Goal: Task Accomplishment & Management: Manage account settings

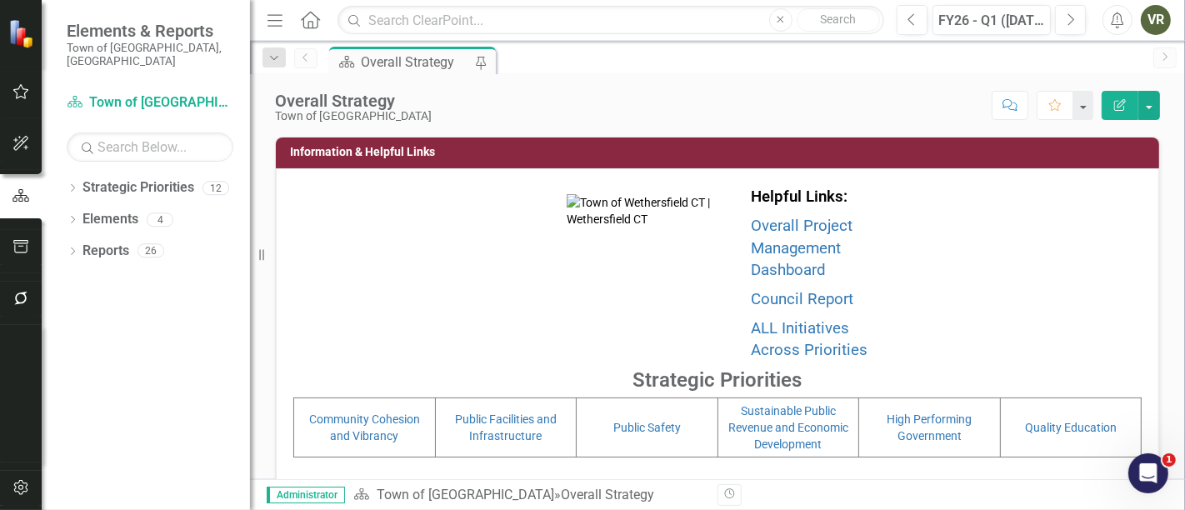
click at [31, 284] on button "button" at bounding box center [22, 299] width 38 height 35
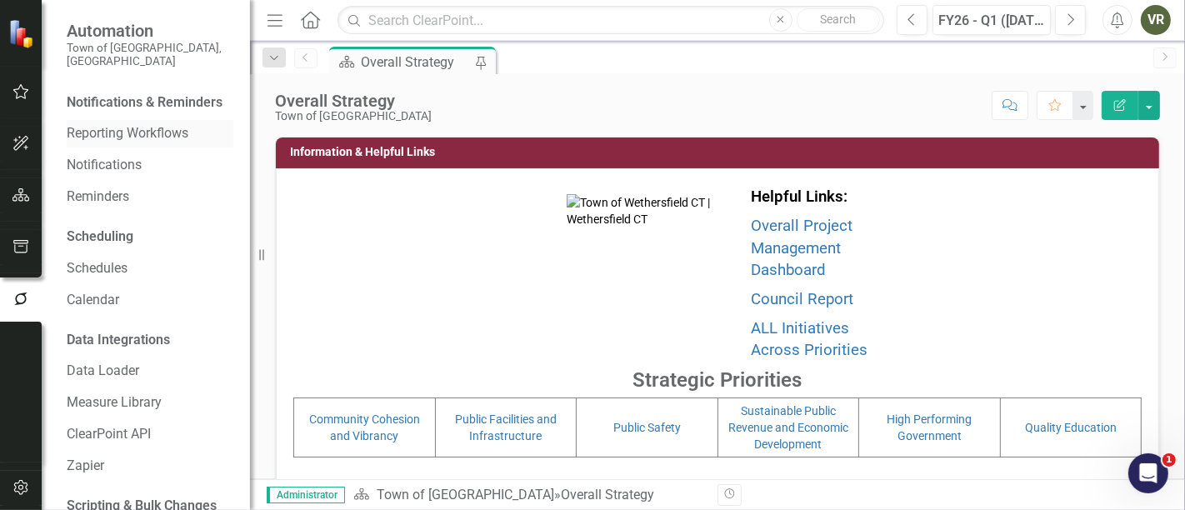
click at [125, 136] on link "Reporting Workflows" at bounding box center [150, 133] width 167 height 19
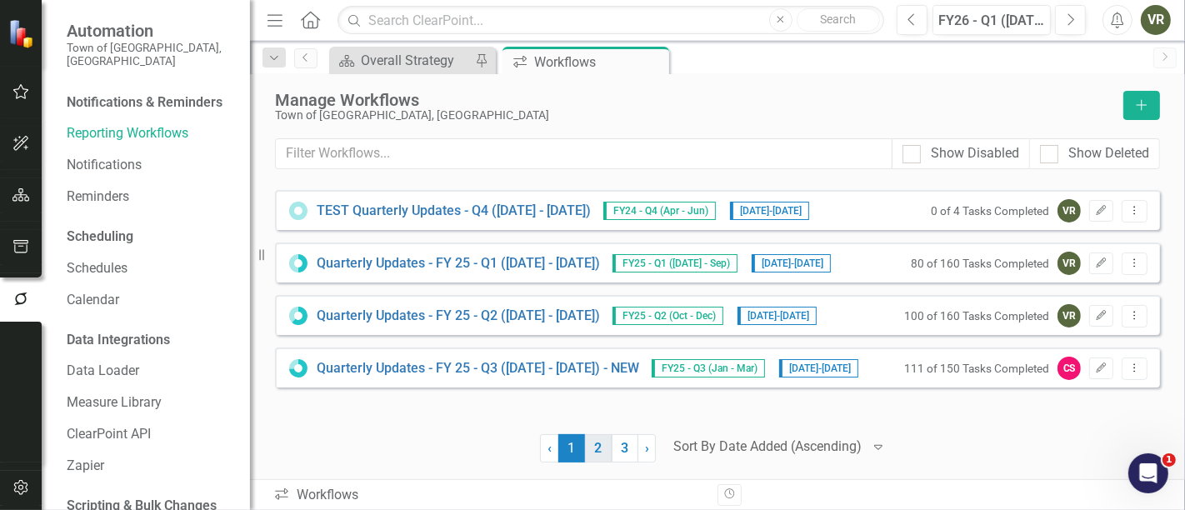
click at [593, 451] on link "2" at bounding box center [598, 448] width 27 height 28
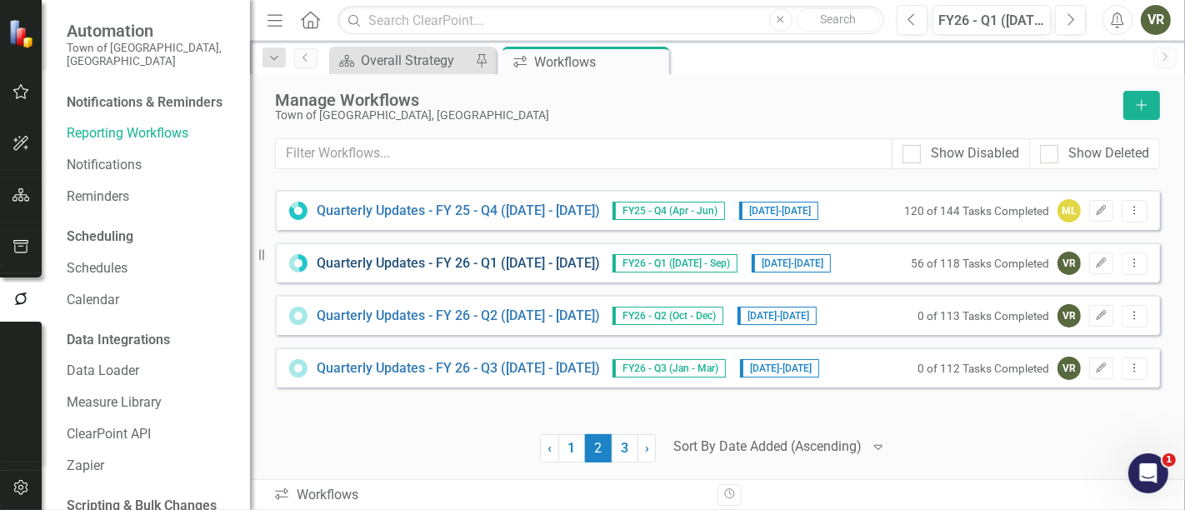
click at [508, 259] on link "Quarterly Updates - FY 26 - Q1 (July 1, 2025 - Sept 30, 2025)" at bounding box center [458, 263] width 283 height 19
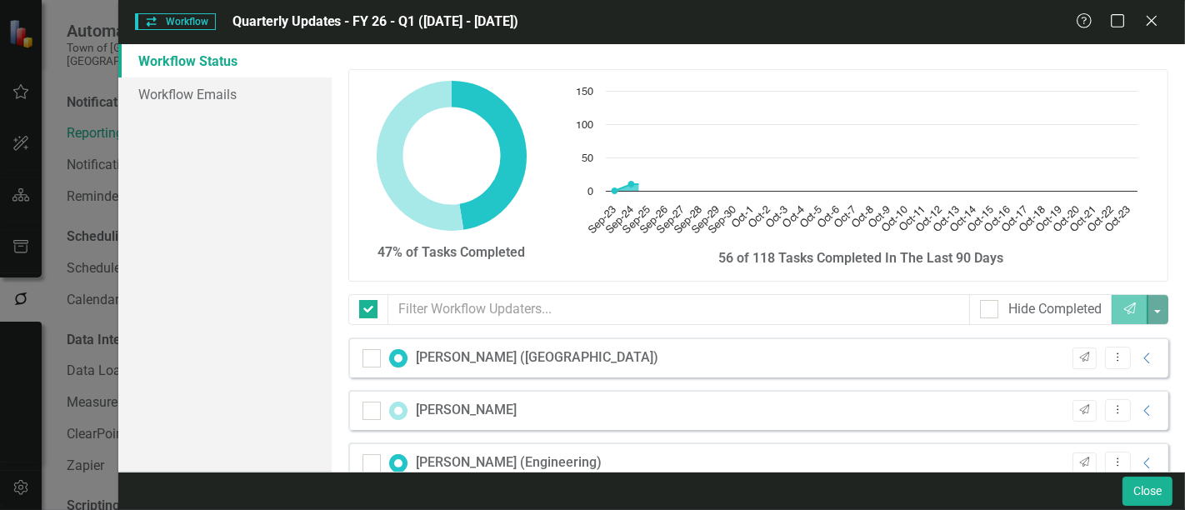
checkbox input "false"
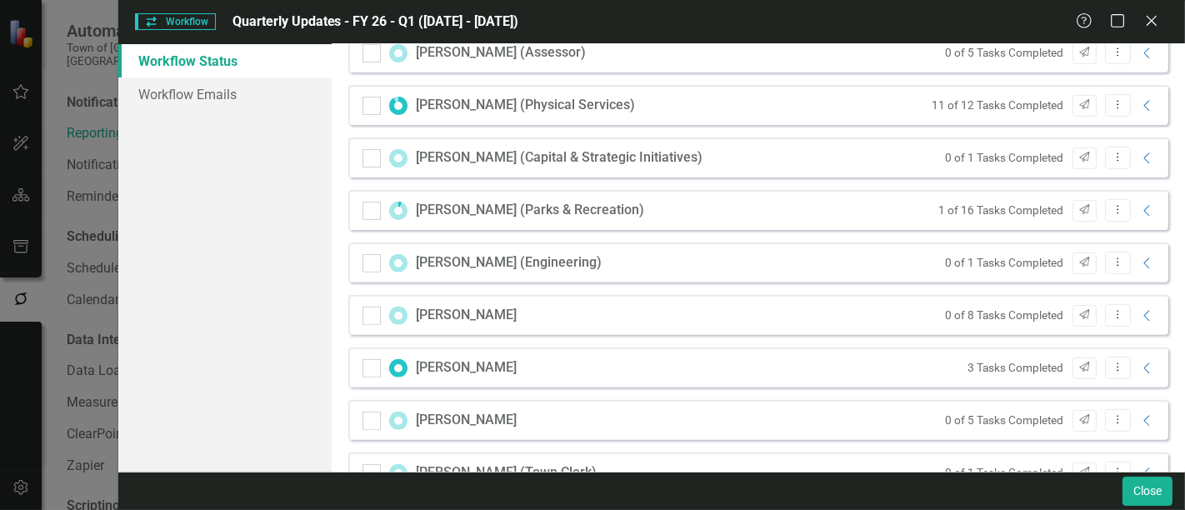
scroll to position [370, 0]
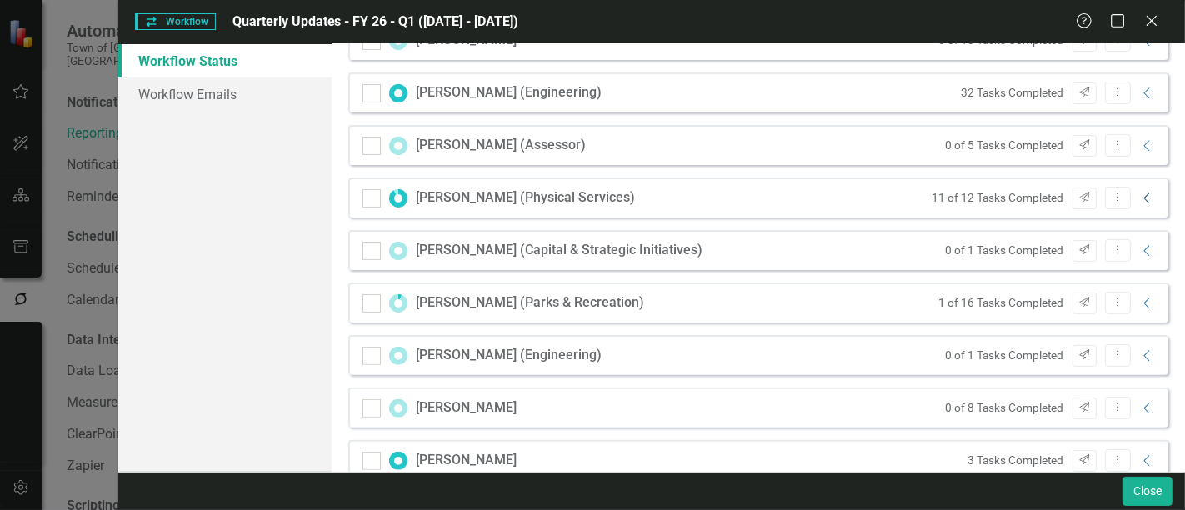
click at [1139, 198] on icon "Collapse" at bounding box center [1147, 198] width 17 height 13
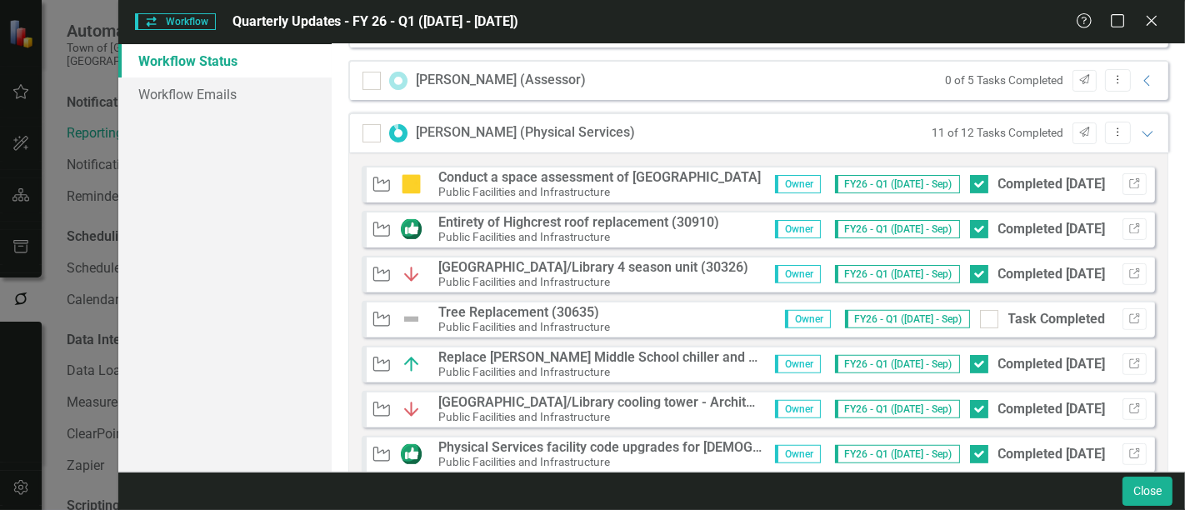
scroll to position [463, 0]
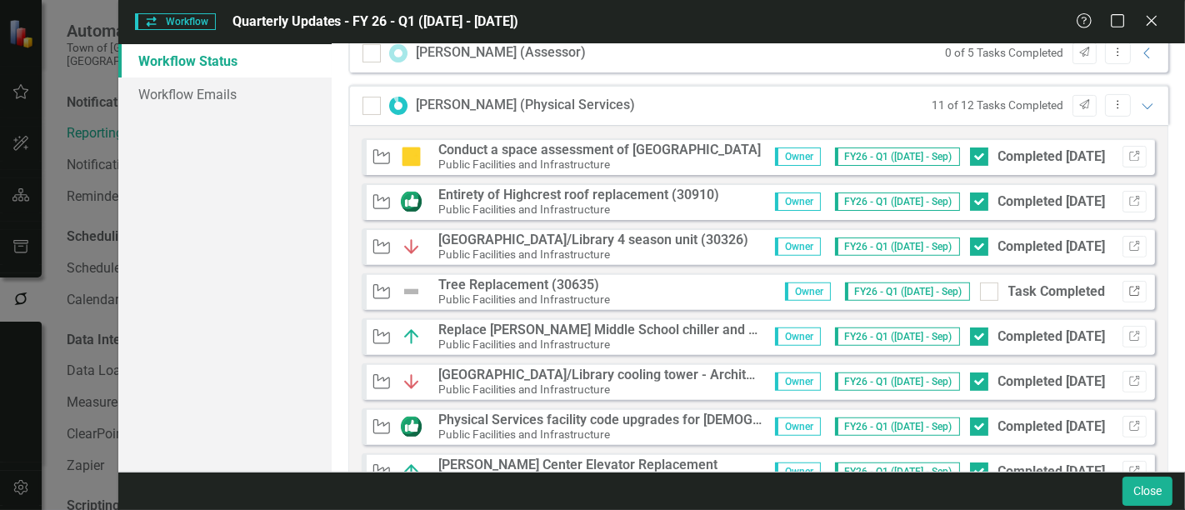
click at [1129, 286] on icon "button" at bounding box center [1134, 291] width 10 height 10
click at [404, 287] on img at bounding box center [412, 292] width 22 height 20
click at [965, 281] on div "Owner FY26 - Q1 (Jul - Sep) Task Completed Link" at bounding box center [960, 292] width 374 height 22
click at [980, 284] on input "Task Completed" at bounding box center [985, 288] width 11 height 11
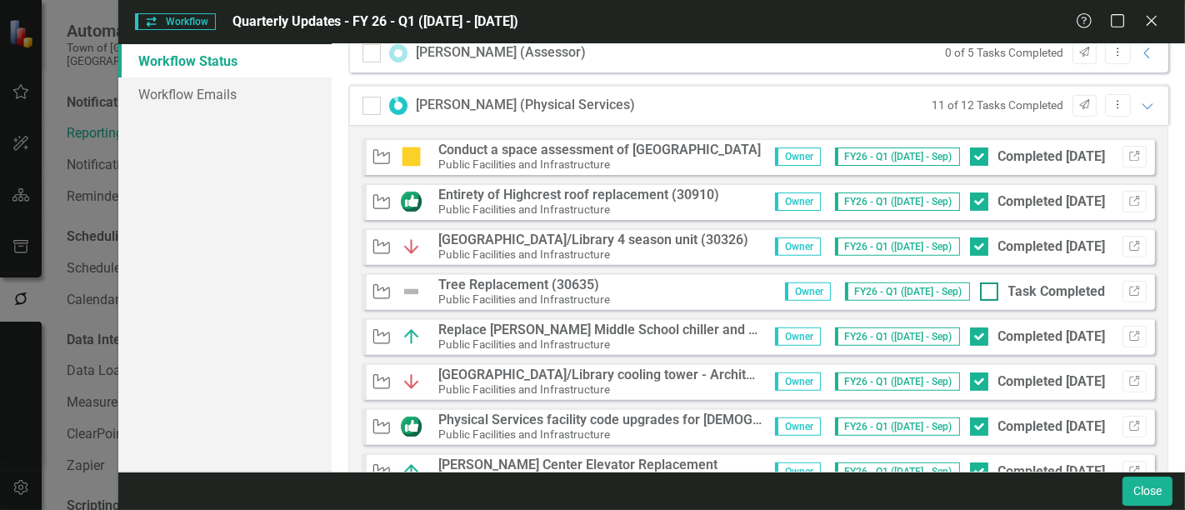
checkbox input "true"
click at [1148, 489] on button "Close" at bounding box center [1148, 491] width 50 height 29
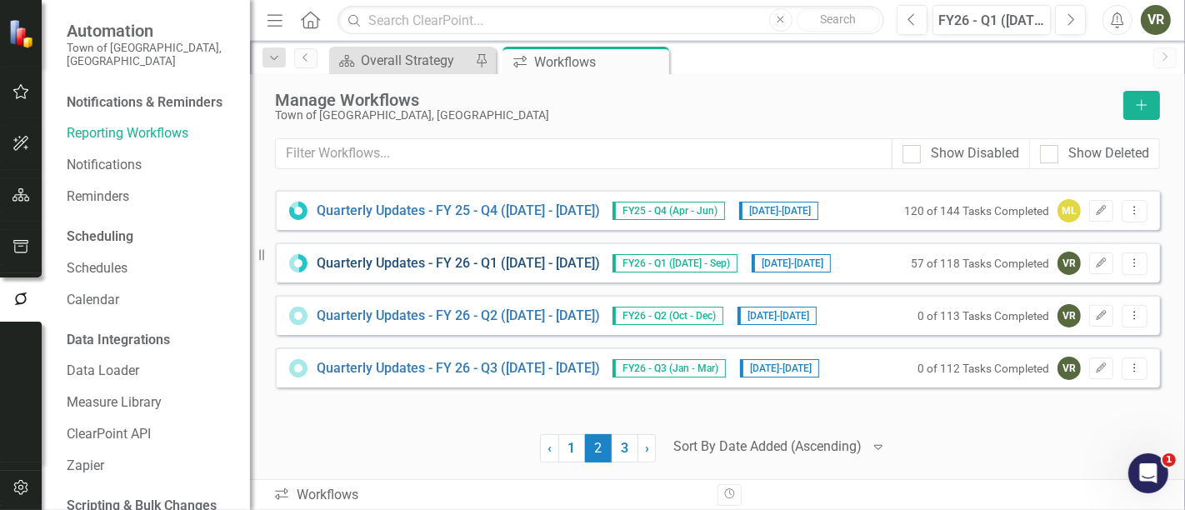
click at [546, 263] on link "Quarterly Updates - FY 26 - Q1 (July 1, 2025 - Sept 30, 2025)" at bounding box center [458, 263] width 283 height 19
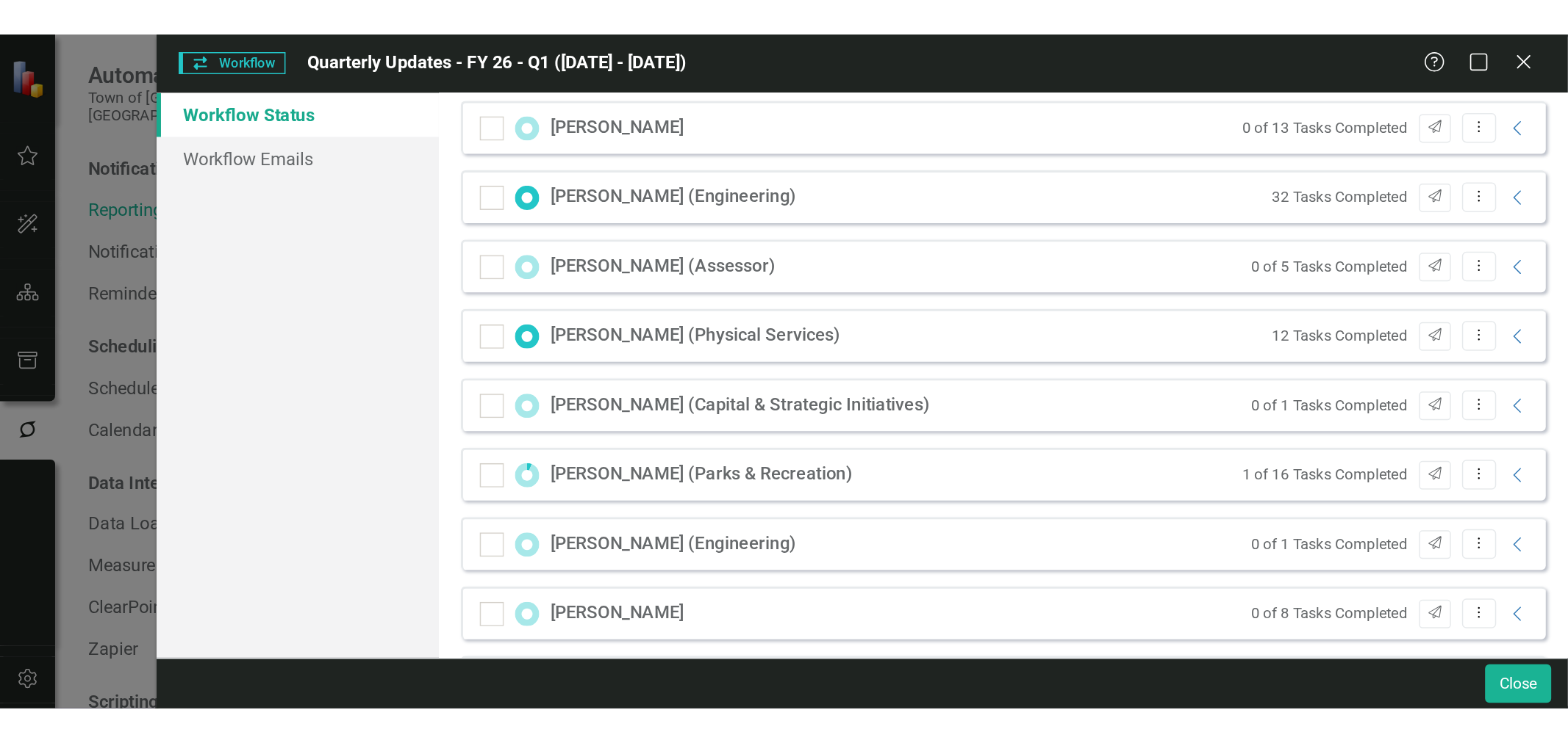
scroll to position [326, 0]
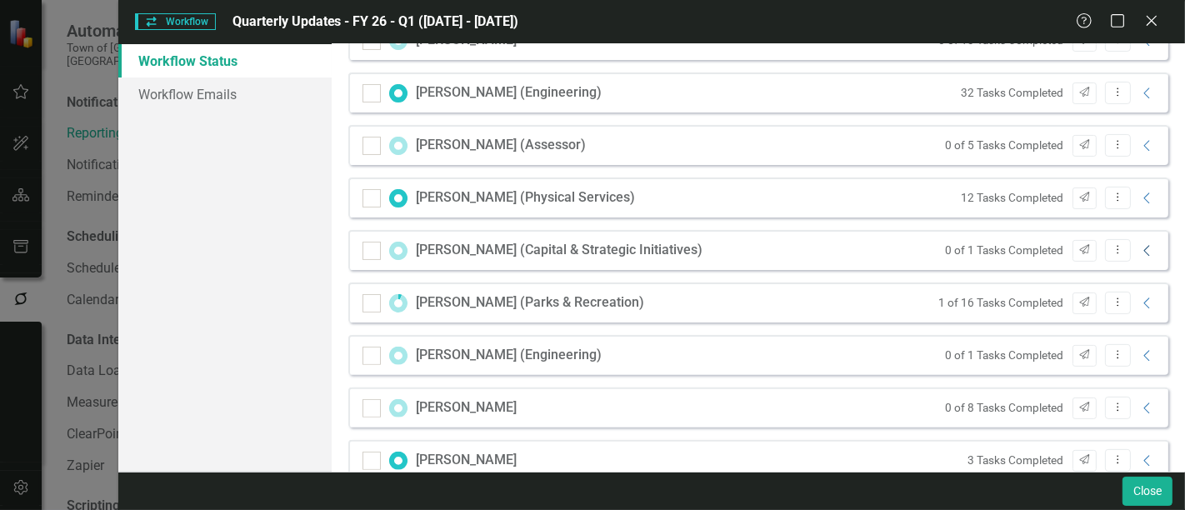
click at [1141, 248] on icon "Collapse" at bounding box center [1147, 250] width 17 height 13
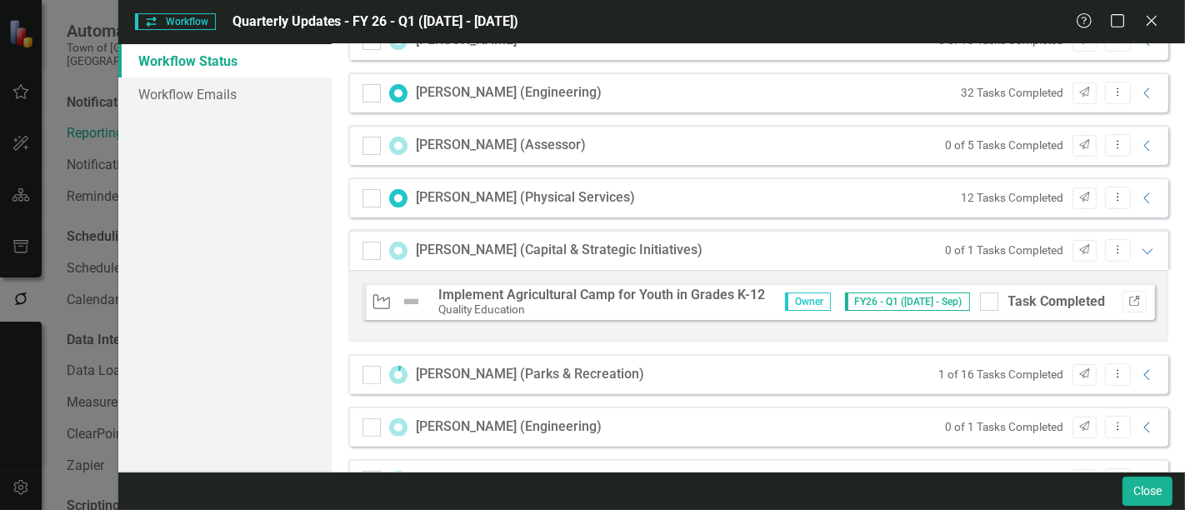
click at [1128, 297] on icon "Link" at bounding box center [1134, 302] width 13 height 10
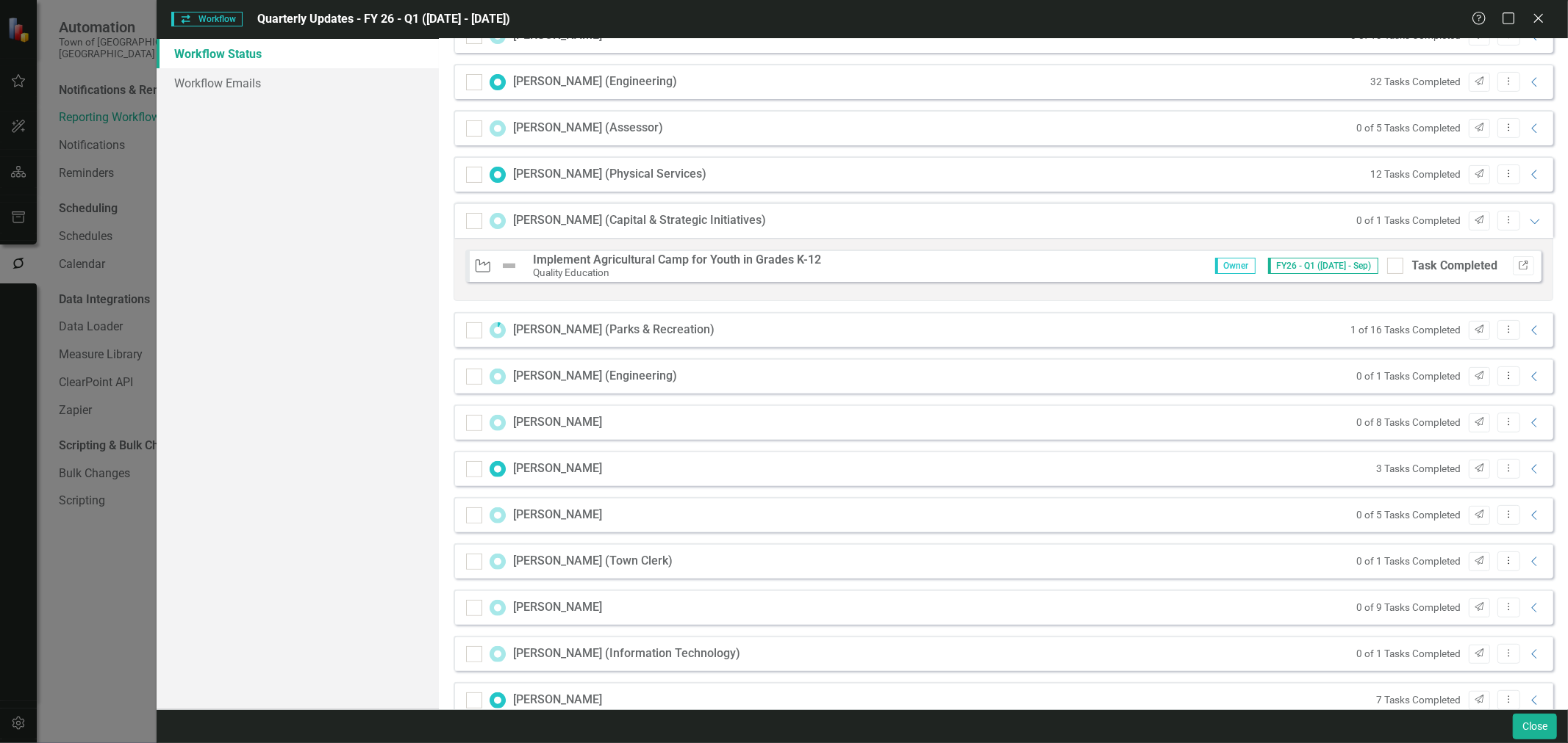
scroll to position [331, 0]
click at [1044, 257] on div at bounding box center [1395, 261] width 16 height 16
click at [1044, 257] on input "Task Completed" at bounding box center [1392, 257] width 10 height 10
checkbox input "true"
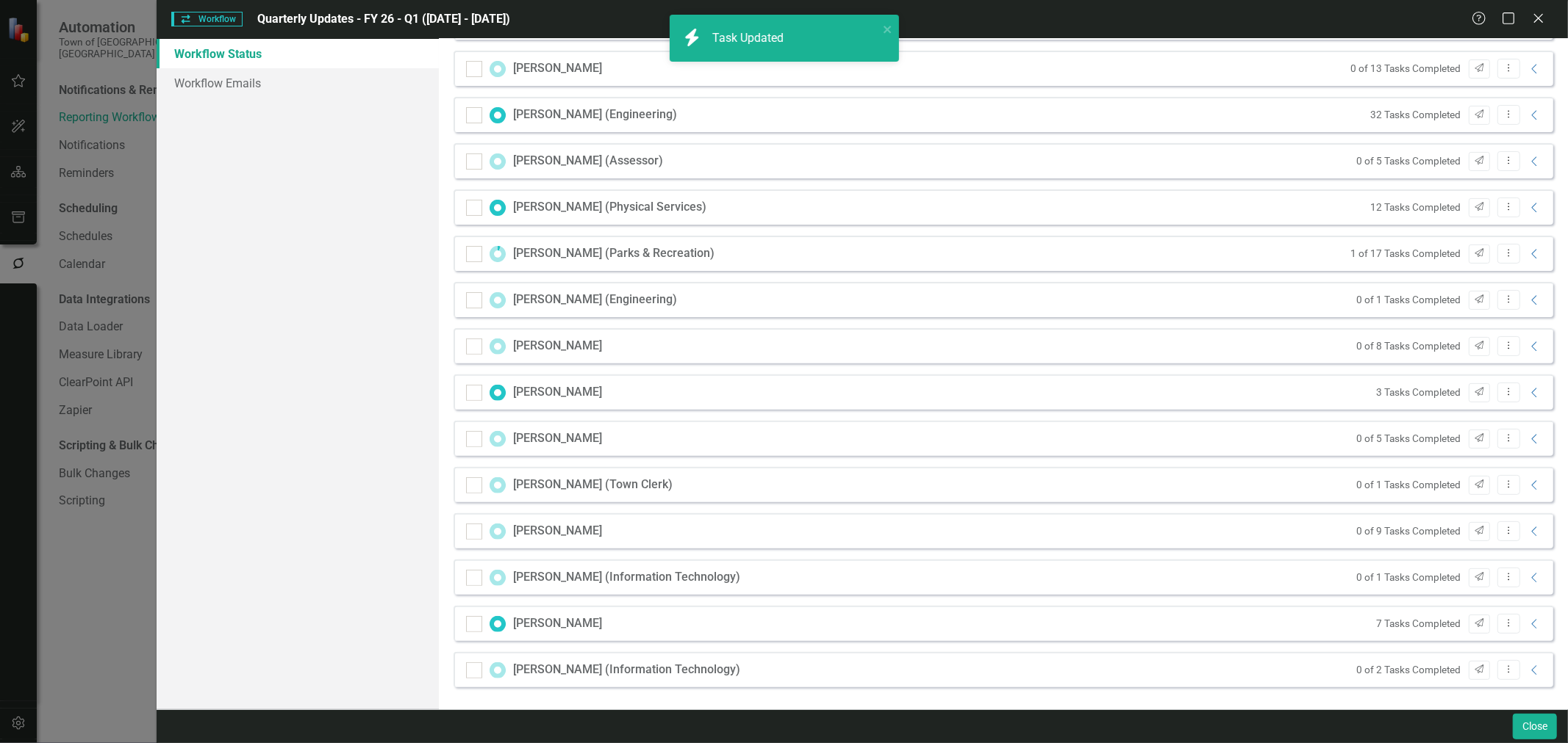
scroll to position [293, 0]
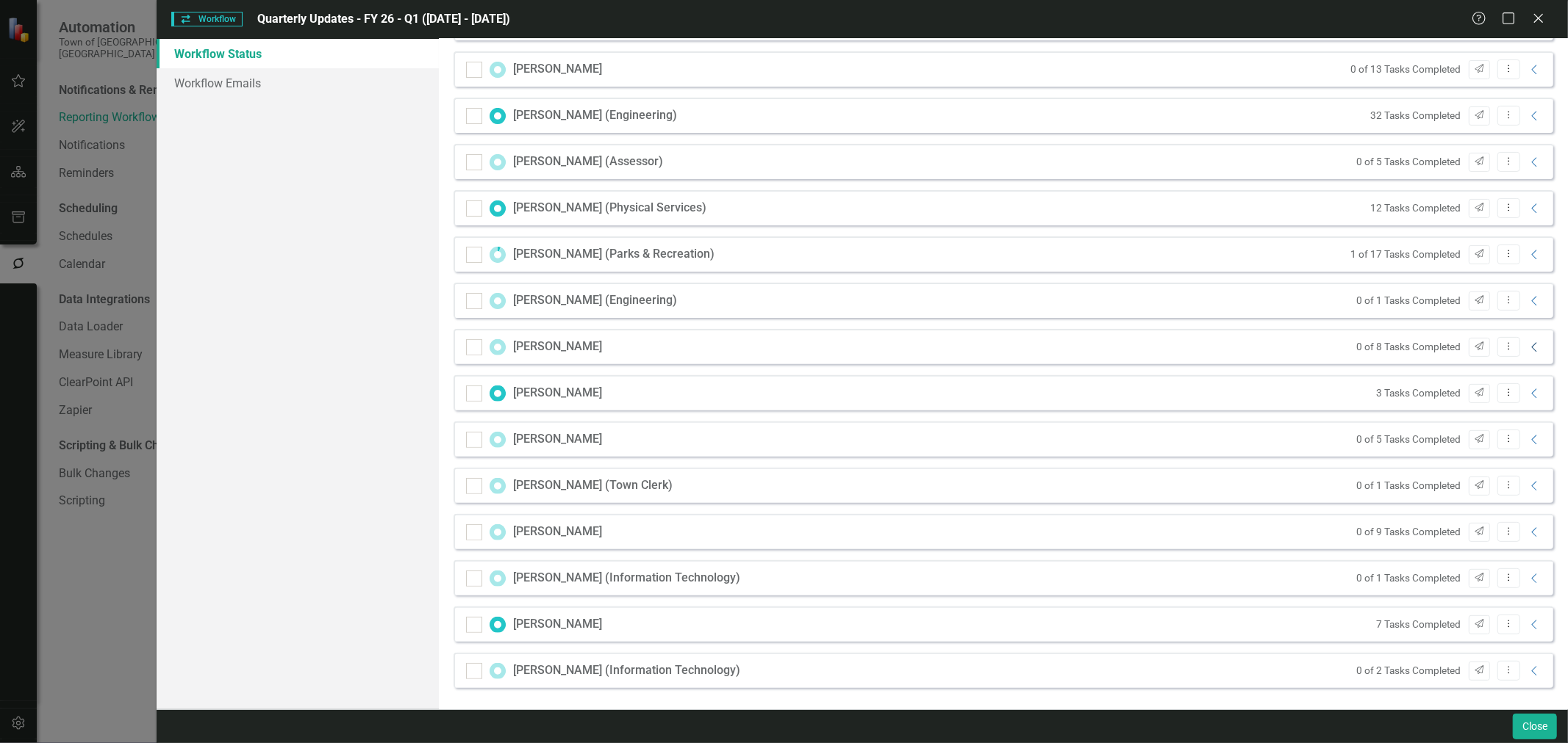
click at [1044, 347] on icon "Collapse" at bounding box center [1534, 347] width 15 height 11
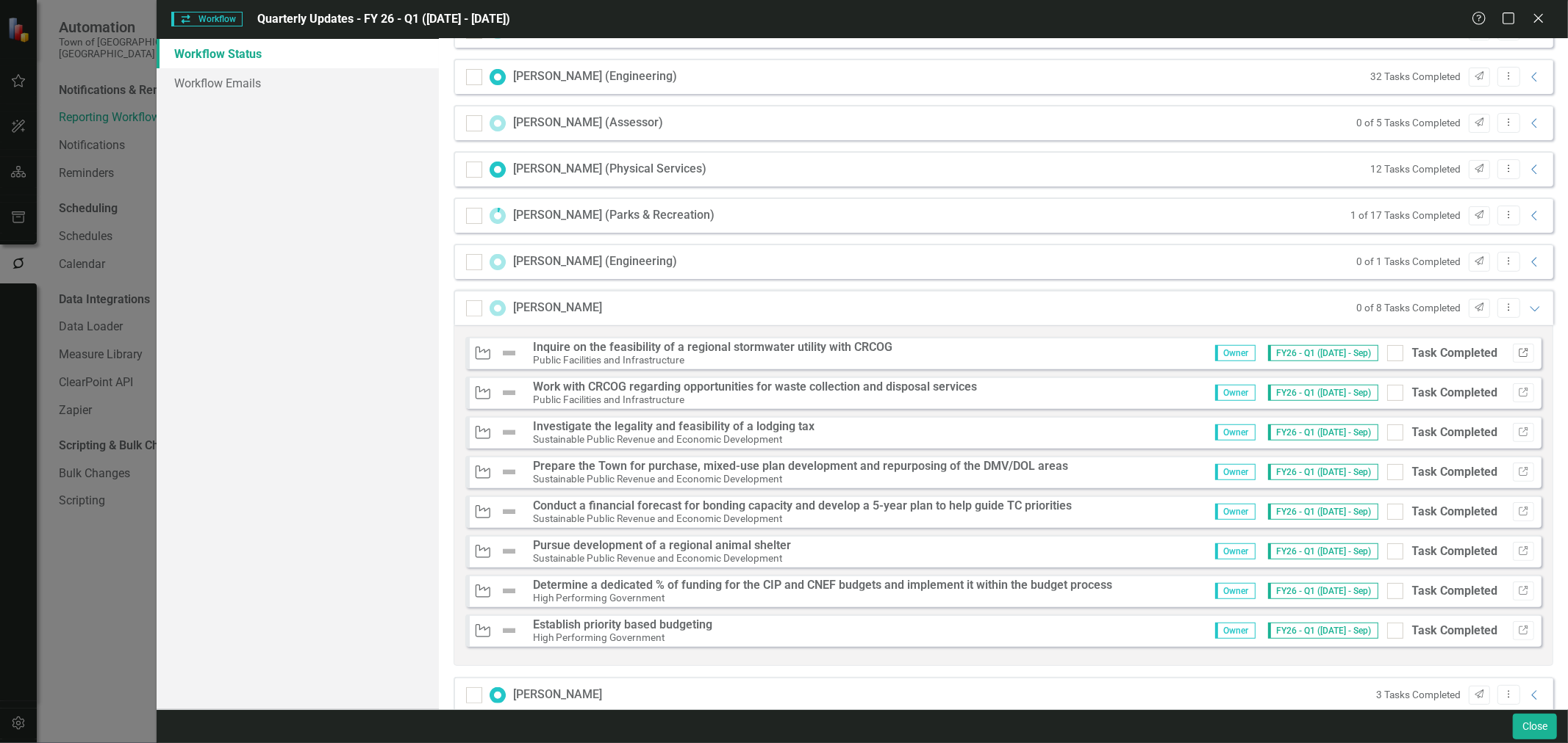
click at [1044, 350] on icon "Link" at bounding box center [1523, 353] width 11 height 9
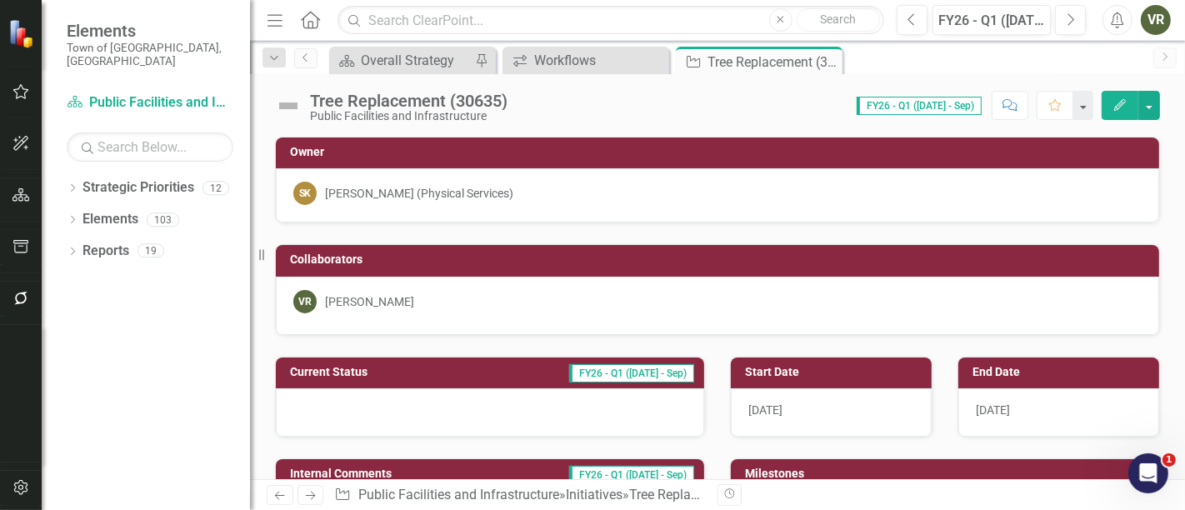
click at [277, 103] on img at bounding box center [288, 106] width 27 height 27
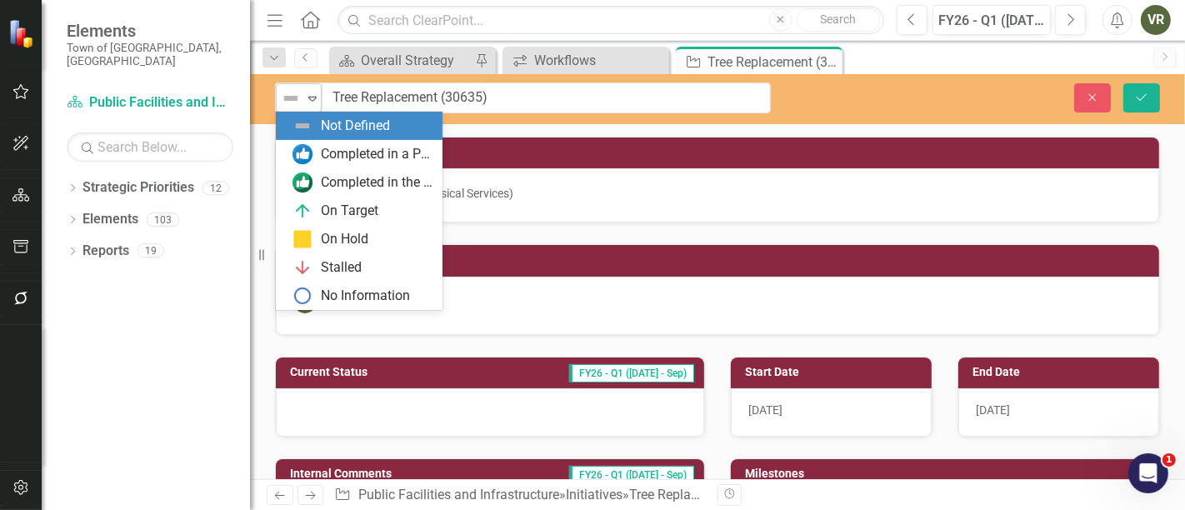
click at [312, 98] on icon "Expand" at bounding box center [312, 98] width 17 height 13
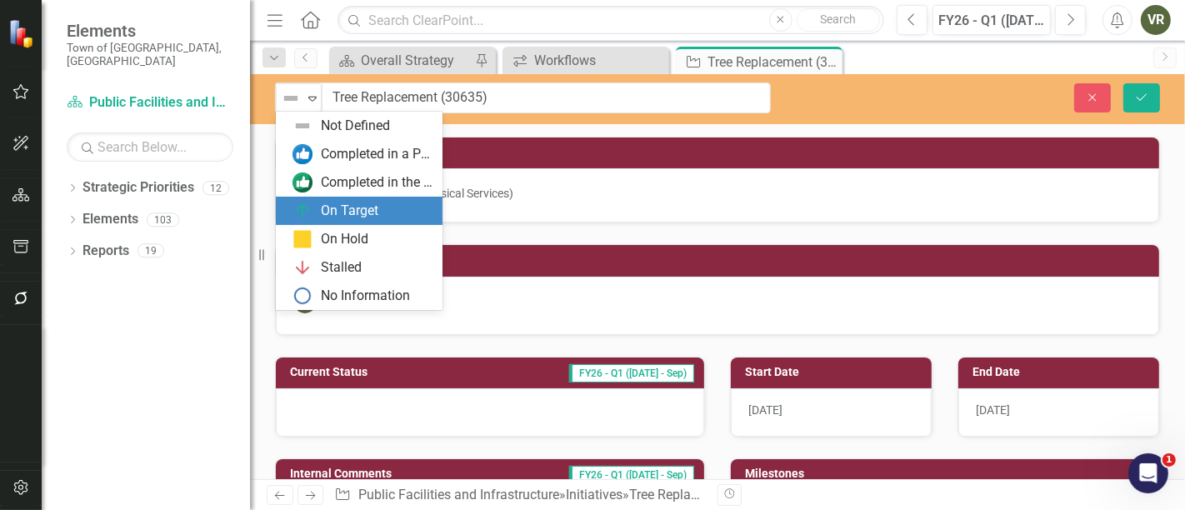
click at [331, 206] on div "On Target" at bounding box center [350, 211] width 58 height 19
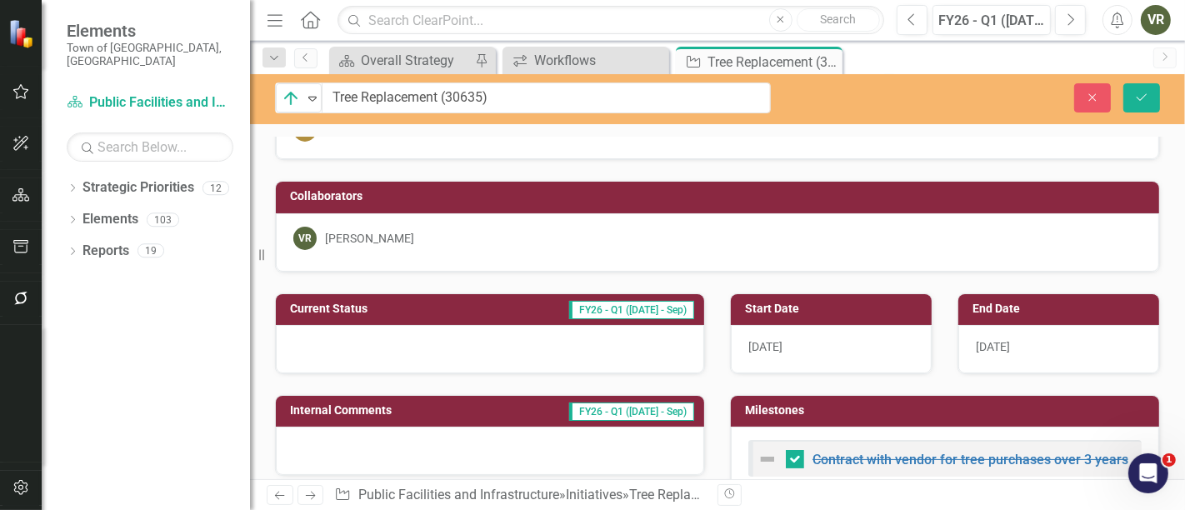
scroll to position [93, 0]
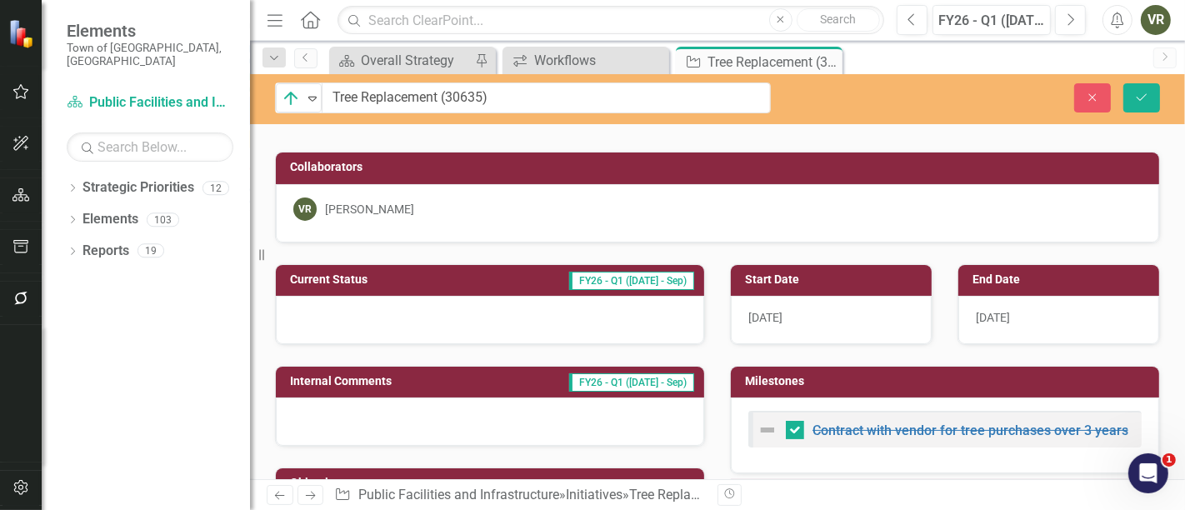
click at [442, 319] on div at bounding box center [490, 320] width 428 height 48
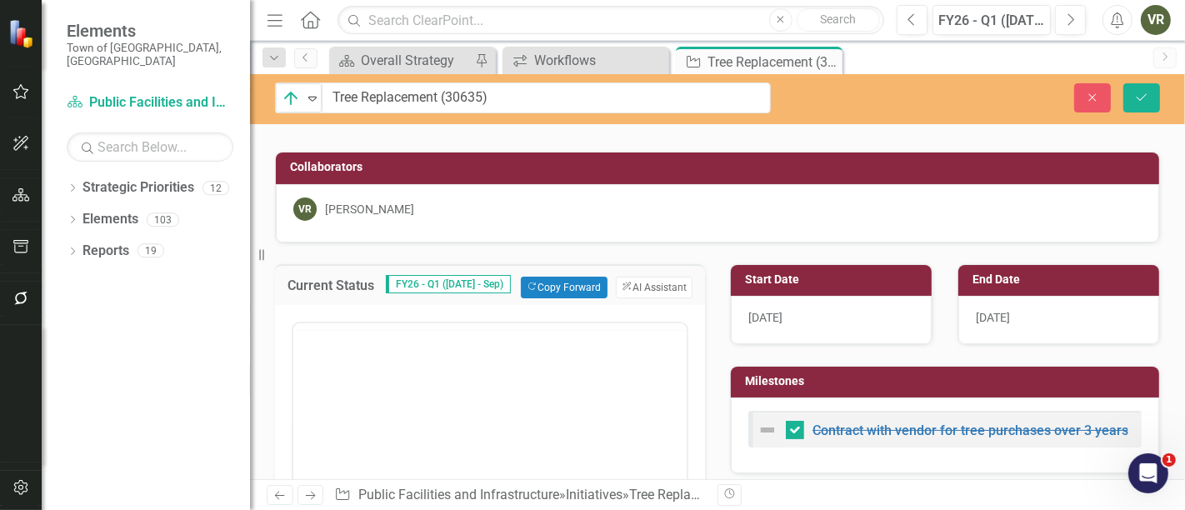
scroll to position [0, 0]
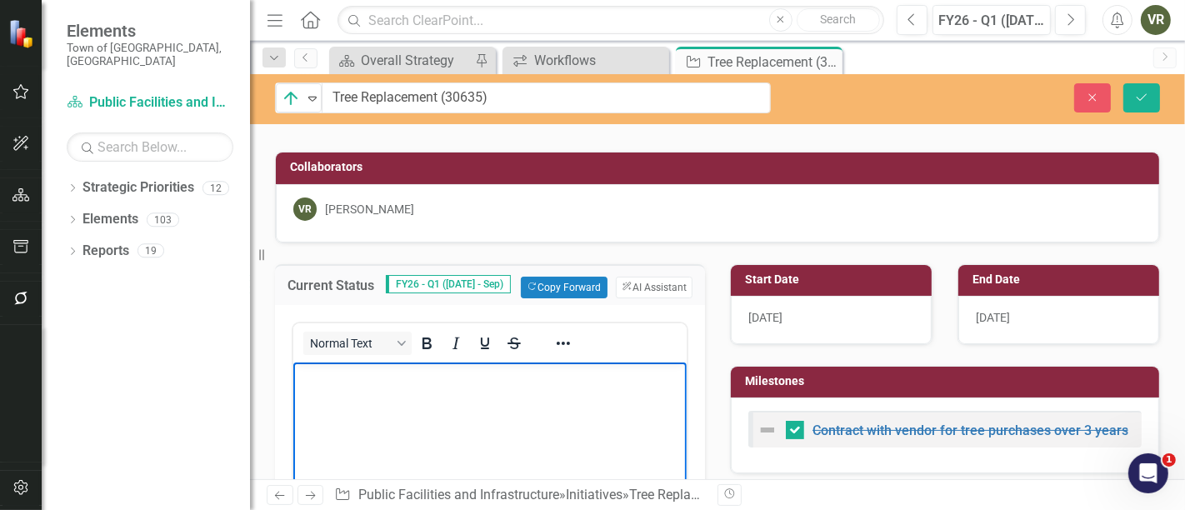
click at [440, 384] on p "Rich Text Area. Press ALT-0 for help." at bounding box center [489, 376] width 385 height 20
click at [659, 384] on p "The Tree Warden has been moving this project forward." at bounding box center [489, 376] width 385 height 20
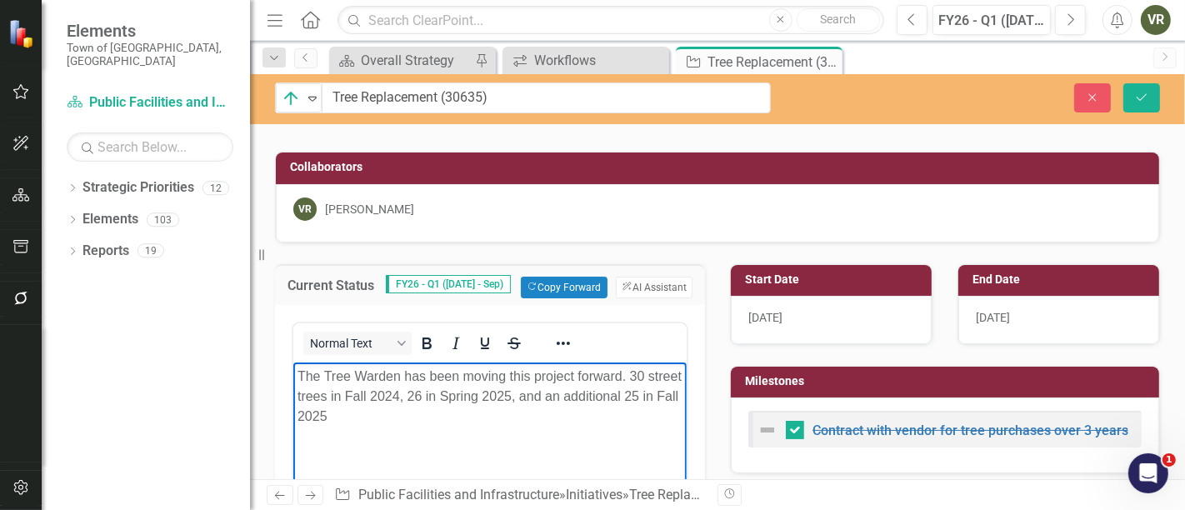
click at [582, 407] on p "The Tree Warden has been moving this project forward. 30 street trees in Fall 2…" at bounding box center [489, 396] width 385 height 60
click at [582, 410] on p "The Tree Warden has been moving this project forward. 30 street trees in Fall 2…" at bounding box center [489, 396] width 385 height 60
click at [368, 438] on p "The Tree Warden has been moving this project forward. 30 street trees in Fall 2…" at bounding box center [489, 406] width 385 height 80
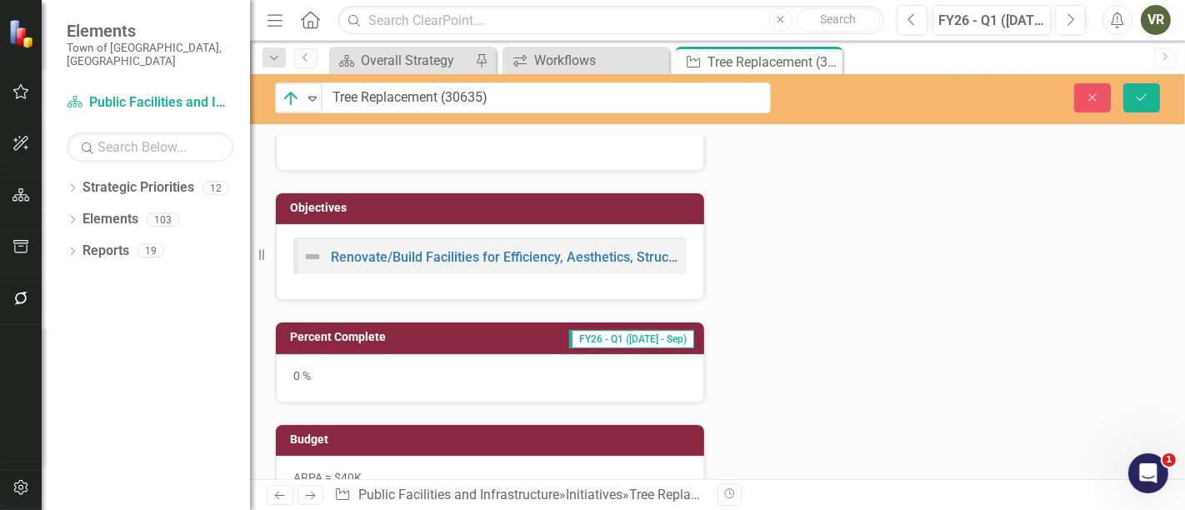
scroll to position [833, 0]
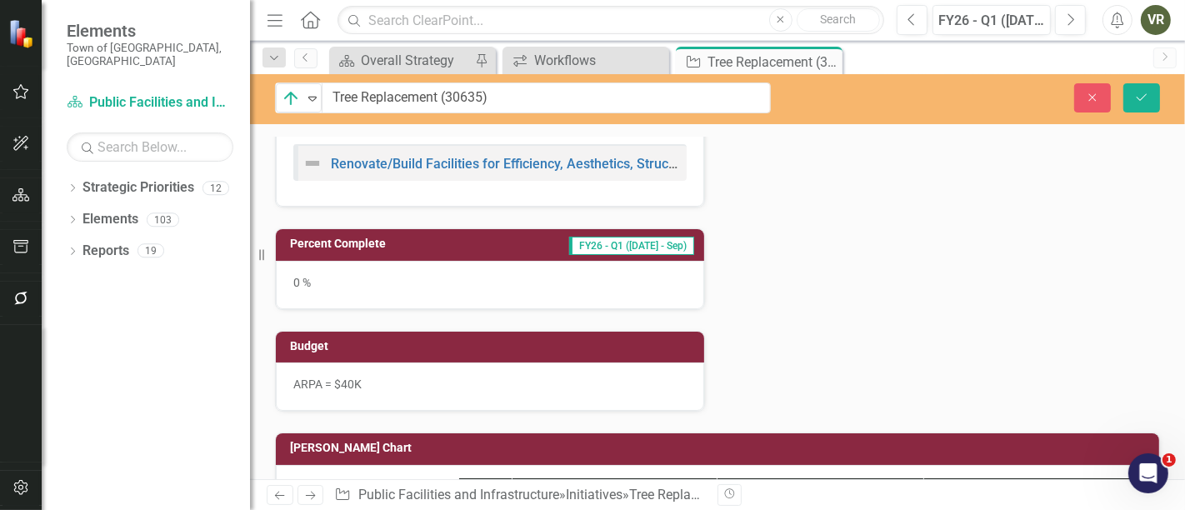
click at [379, 275] on div "0 %" at bounding box center [490, 285] width 428 height 48
click at [379, 276] on div "0 %" at bounding box center [490, 285] width 428 height 48
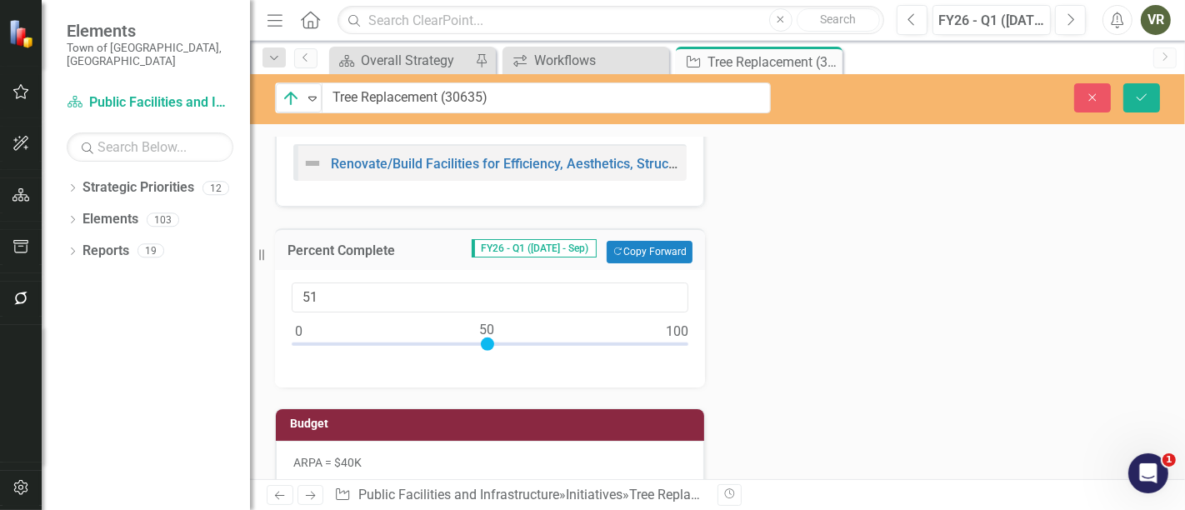
type input "50"
drag, startPoint x: 296, startPoint y: 335, endPoint x: 487, endPoint y: 351, distance: 191.5
click at [487, 351] on div at bounding box center [490, 348] width 397 height 21
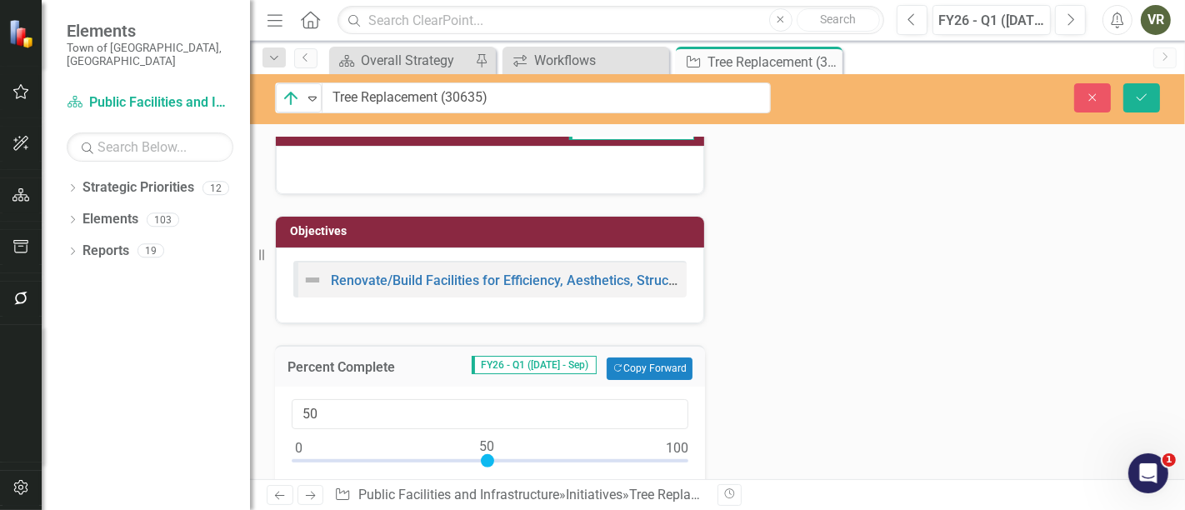
scroll to position [463, 0]
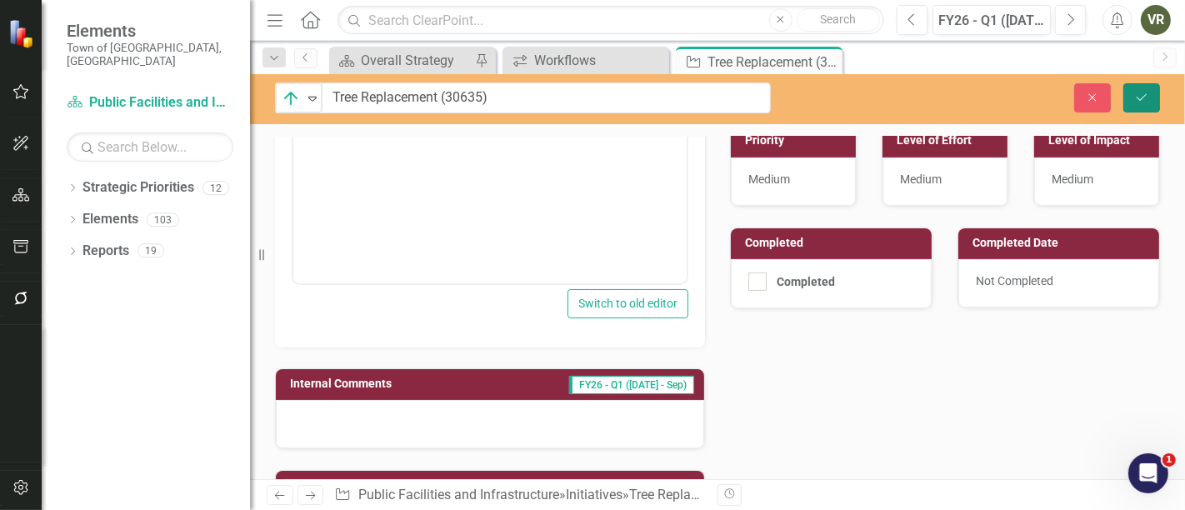
click at [1148, 104] on button "Save" at bounding box center [1141, 97] width 37 height 29
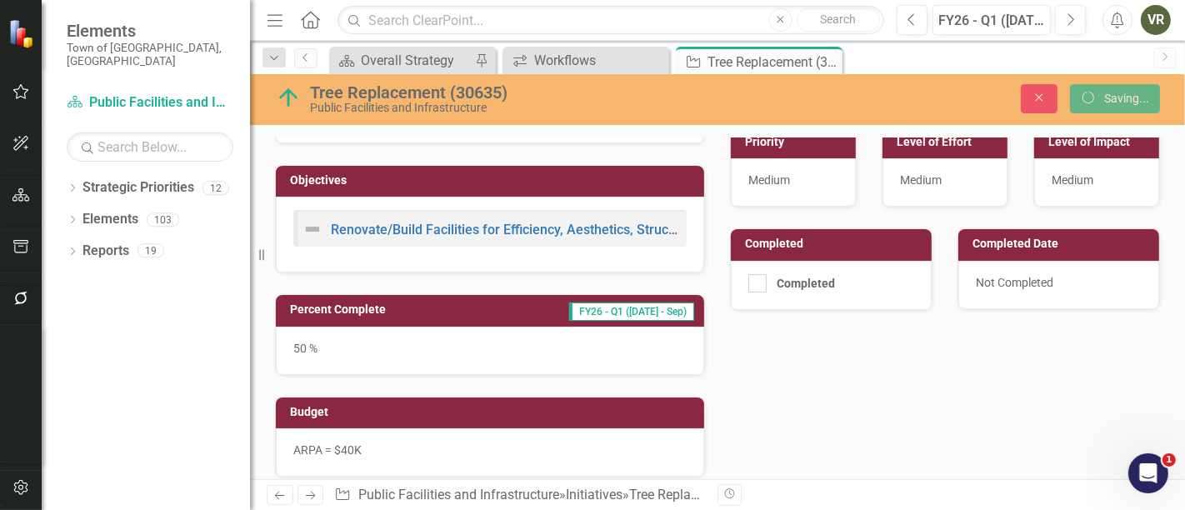
scroll to position [454, 0]
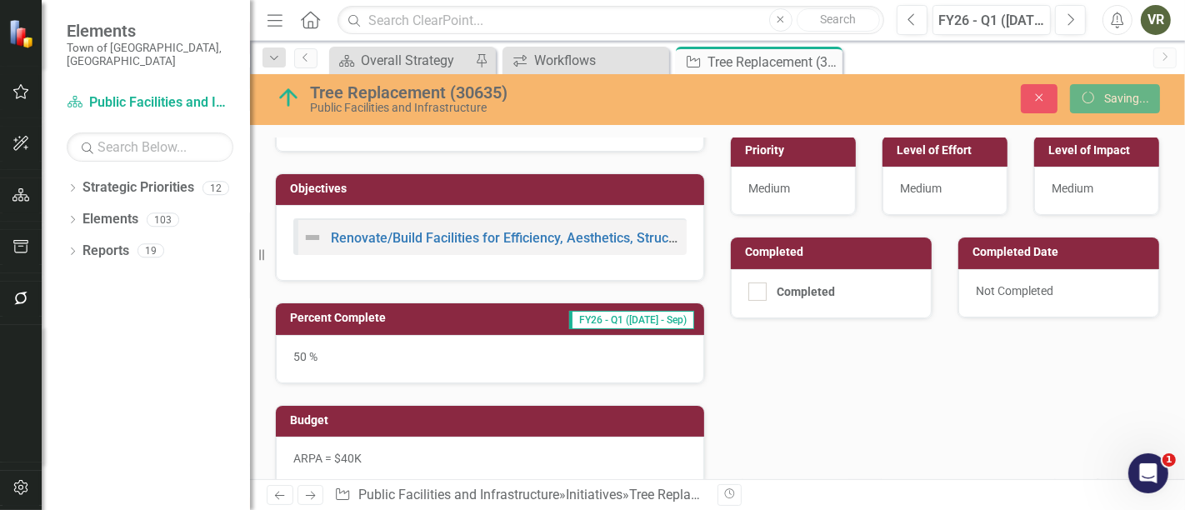
checkbox input "false"
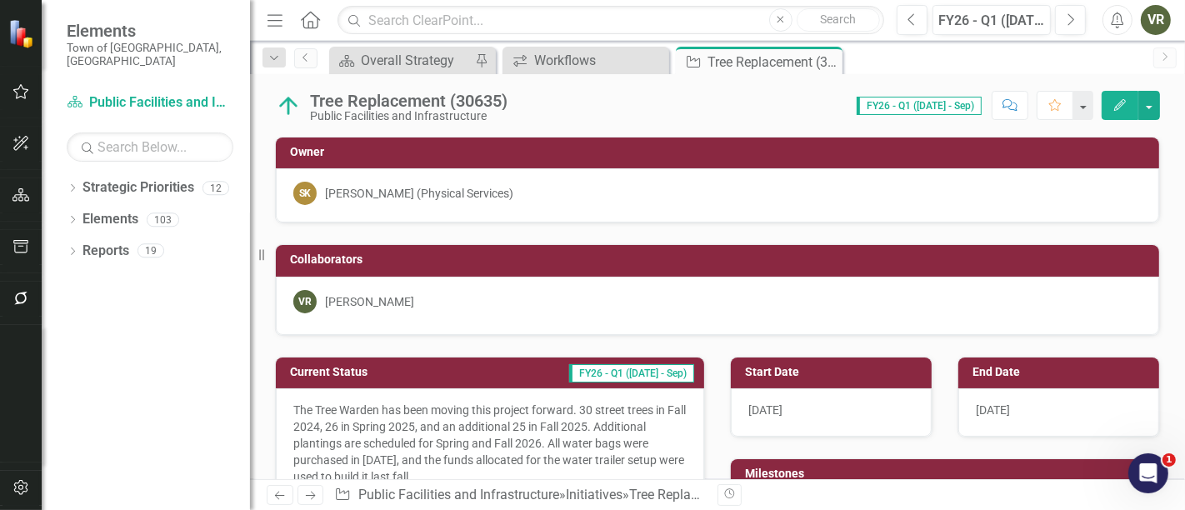
checkbox input "true"
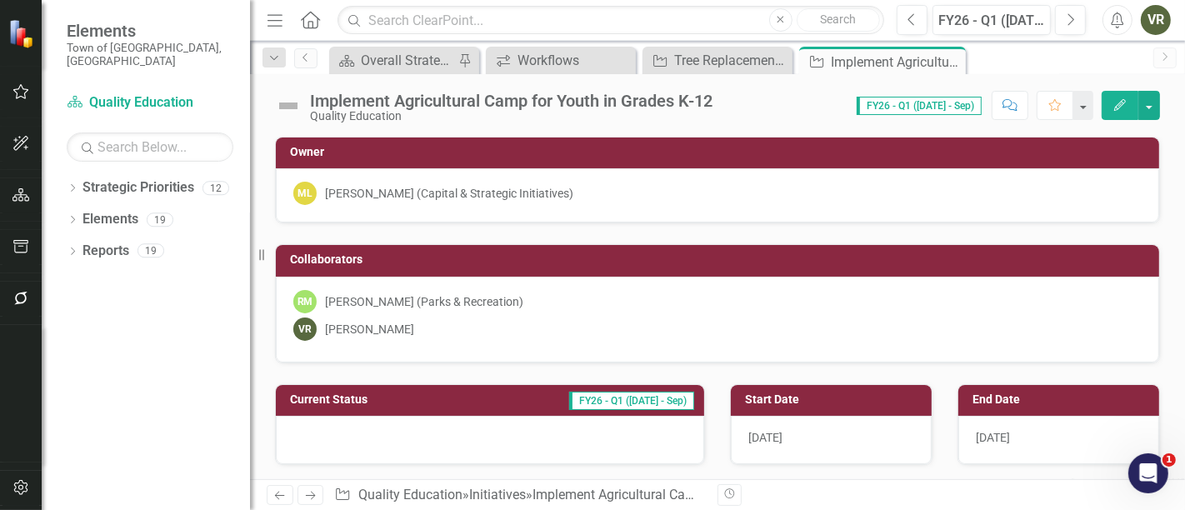
click at [441, 196] on div "[PERSON_NAME] (Capital & Strategic Initiatives)" at bounding box center [449, 193] width 248 height 17
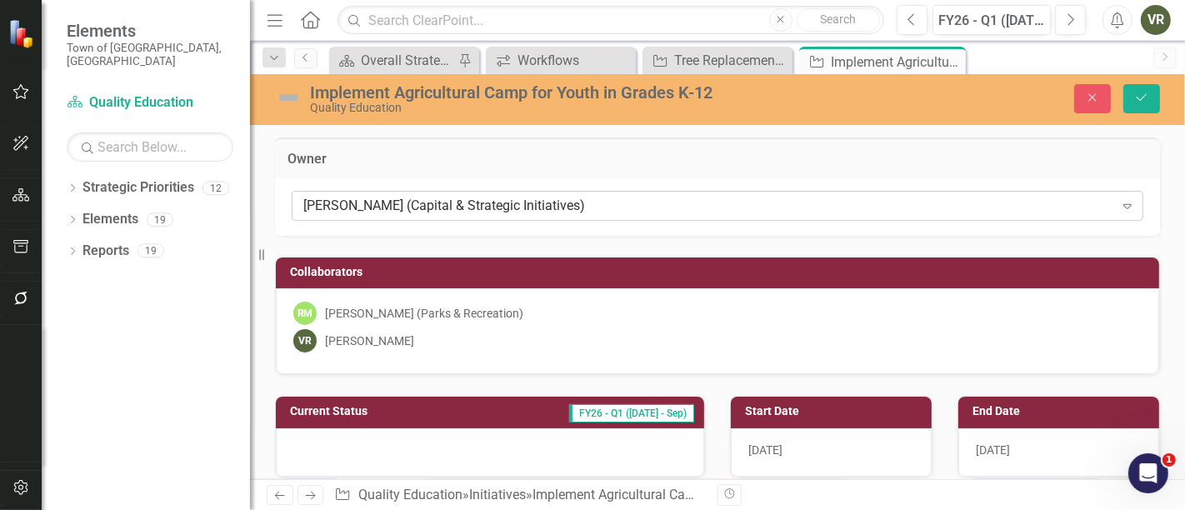
click at [437, 198] on div "[PERSON_NAME] (Capital & Strategic Initiatives)" at bounding box center [708, 206] width 811 height 19
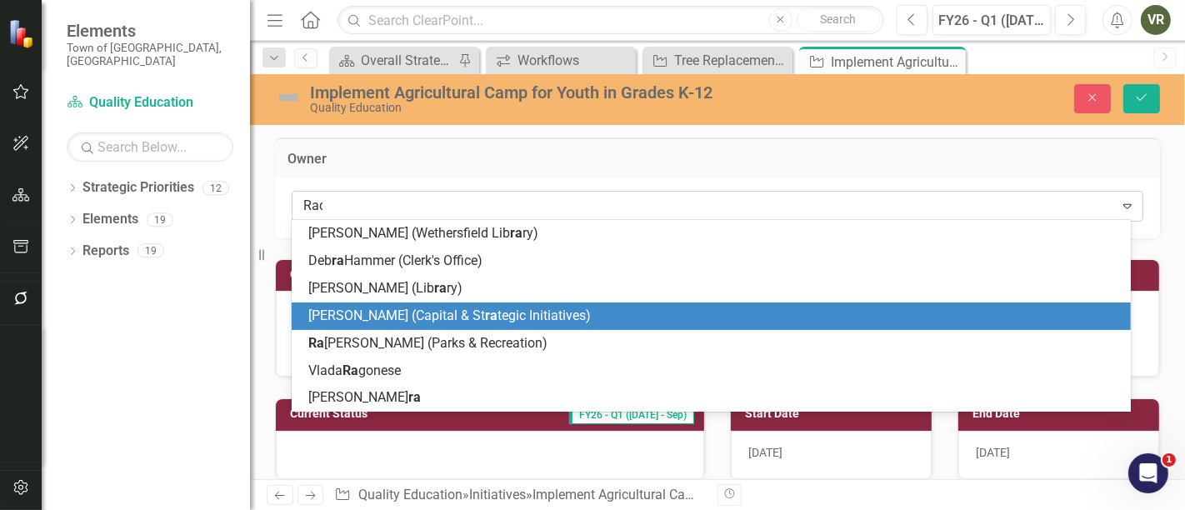
type input "Rach"
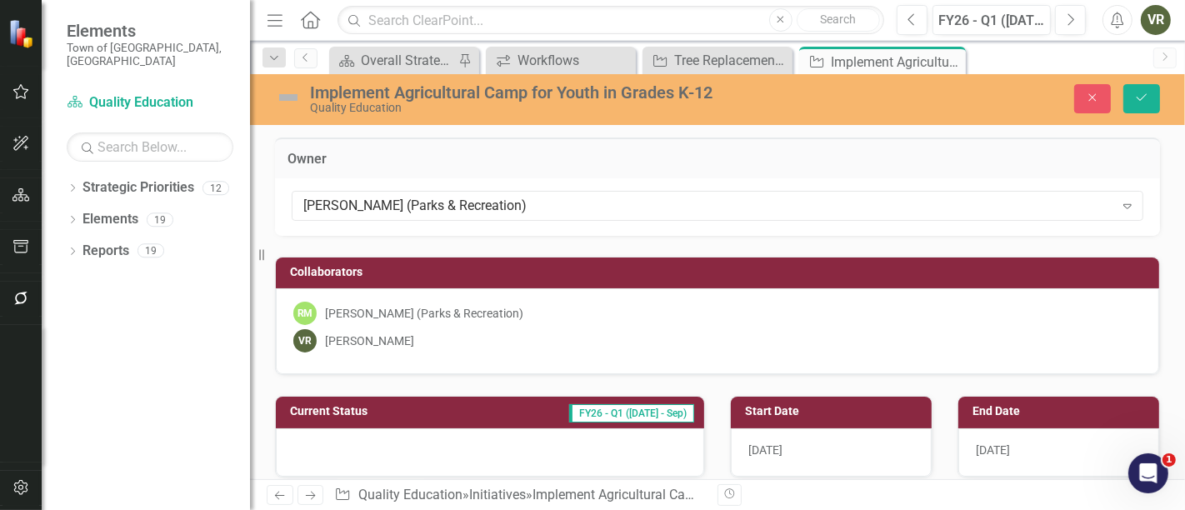
click at [426, 311] on div "[PERSON_NAME] (Parks & Recreation)" at bounding box center [424, 313] width 198 height 17
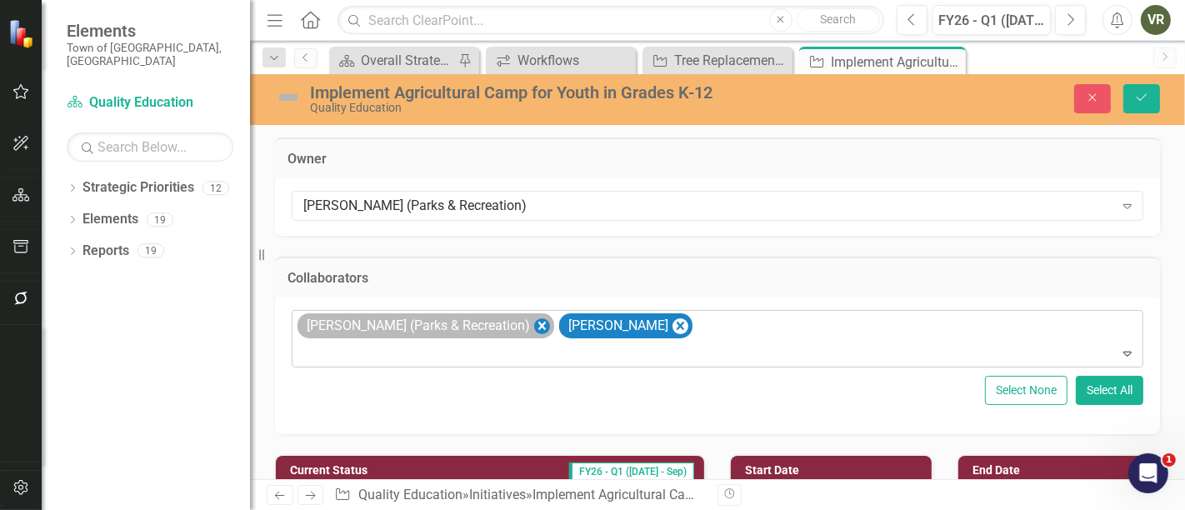
click at [534, 327] on icon "Remove Rachael Mattioli (Parks & Recreation)" at bounding box center [542, 326] width 16 height 21
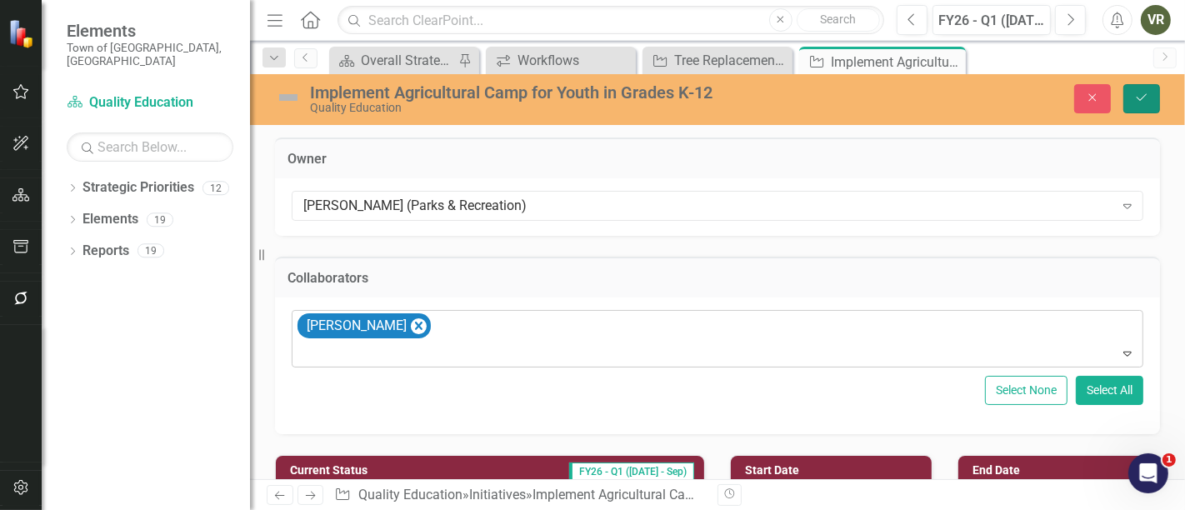
drag, startPoint x: 1143, startPoint y: 89, endPoint x: 1173, endPoint y: 104, distance: 33.5
click at [1143, 91] on button "Save" at bounding box center [1141, 98] width 37 height 29
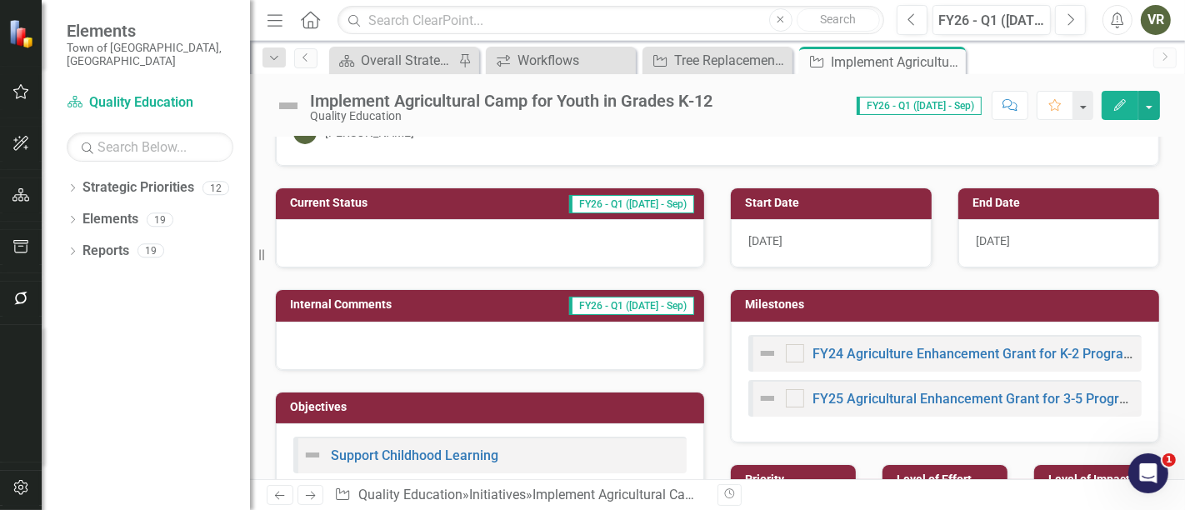
scroll to position [278, 0]
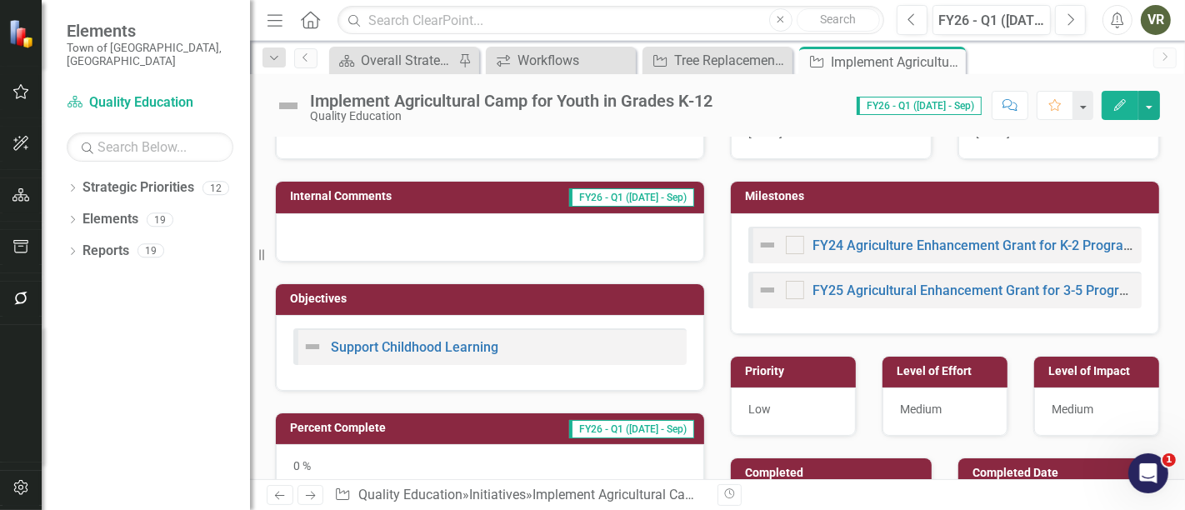
click at [502, 455] on div "0 %" at bounding box center [490, 468] width 428 height 48
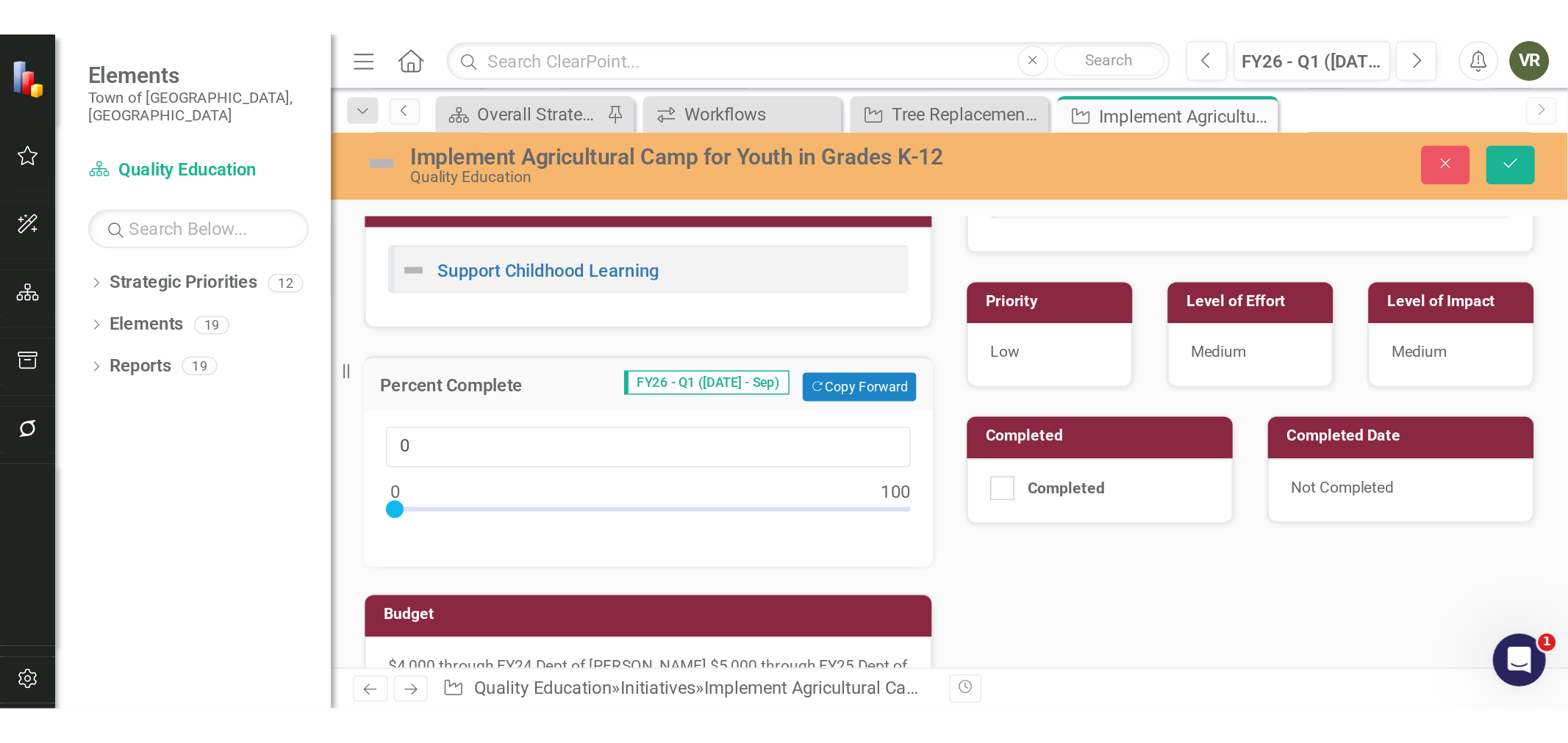
scroll to position [408, 0]
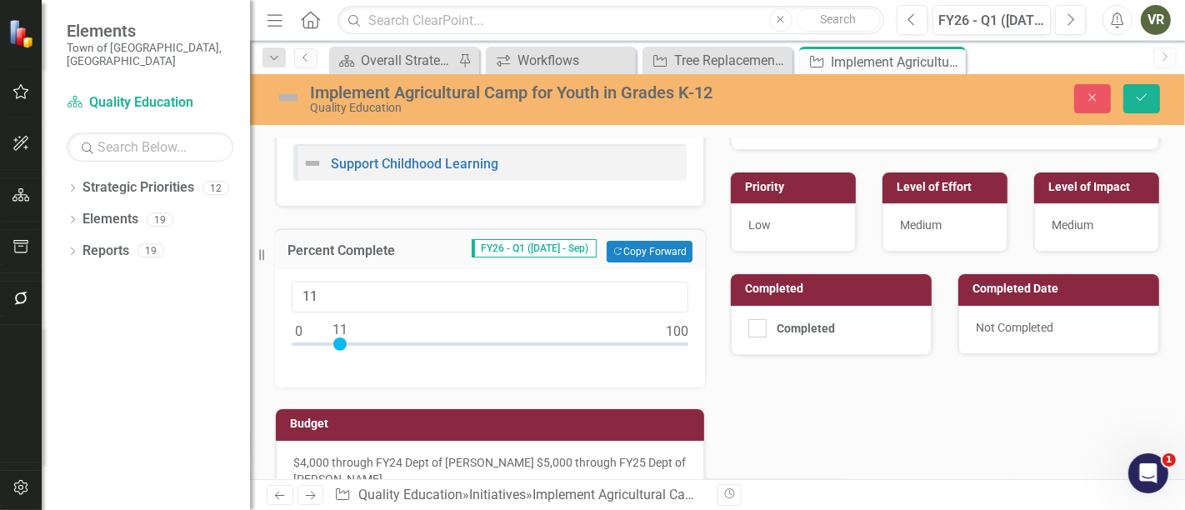
type input "10"
drag, startPoint x: 298, startPoint y: 338, endPoint x: 335, endPoint y: 350, distance: 38.5
click at [335, 350] on div at bounding box center [490, 348] width 397 height 21
click at [1139, 93] on icon "Save" at bounding box center [1141, 98] width 15 height 12
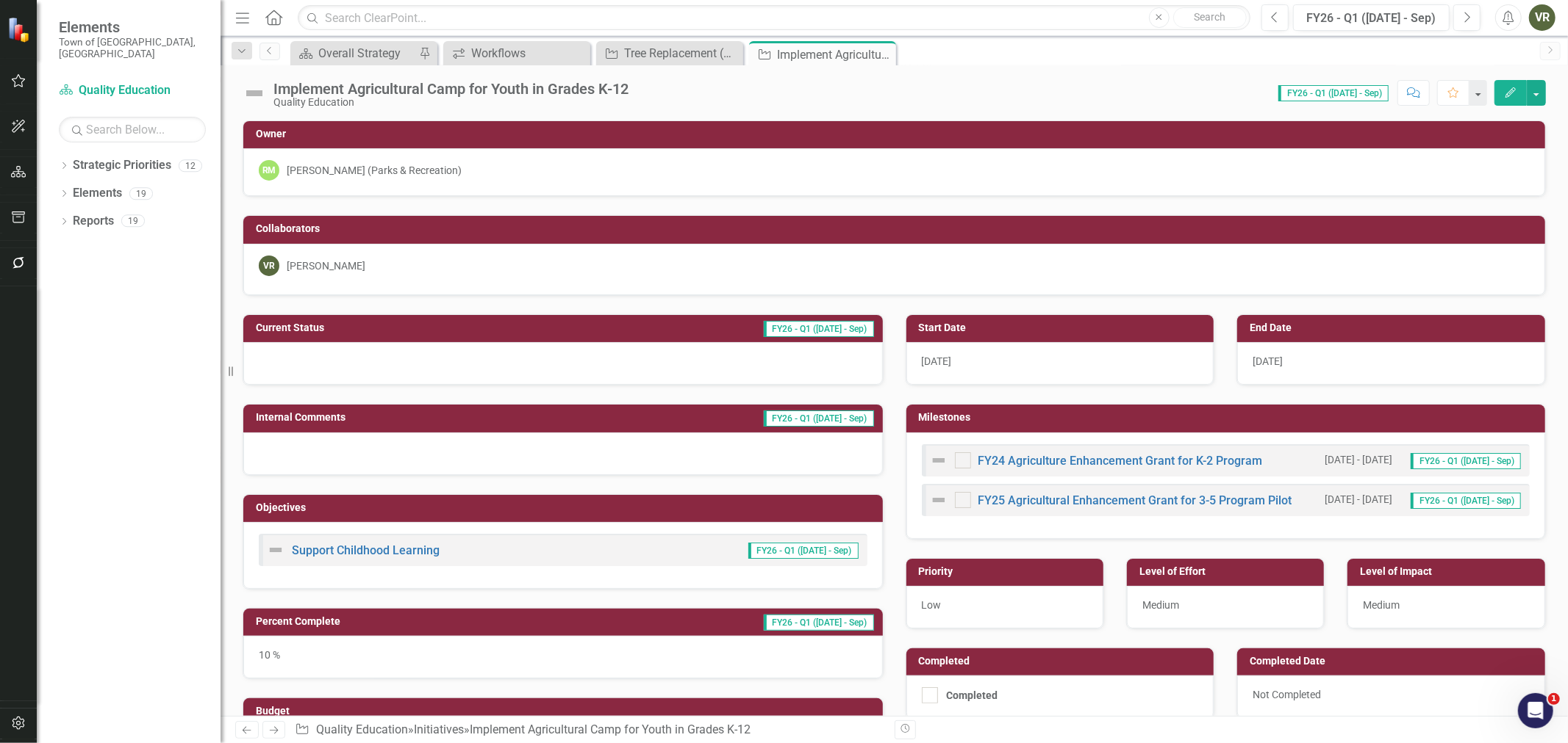
click at [258, 91] on img at bounding box center [254, 93] width 24 height 24
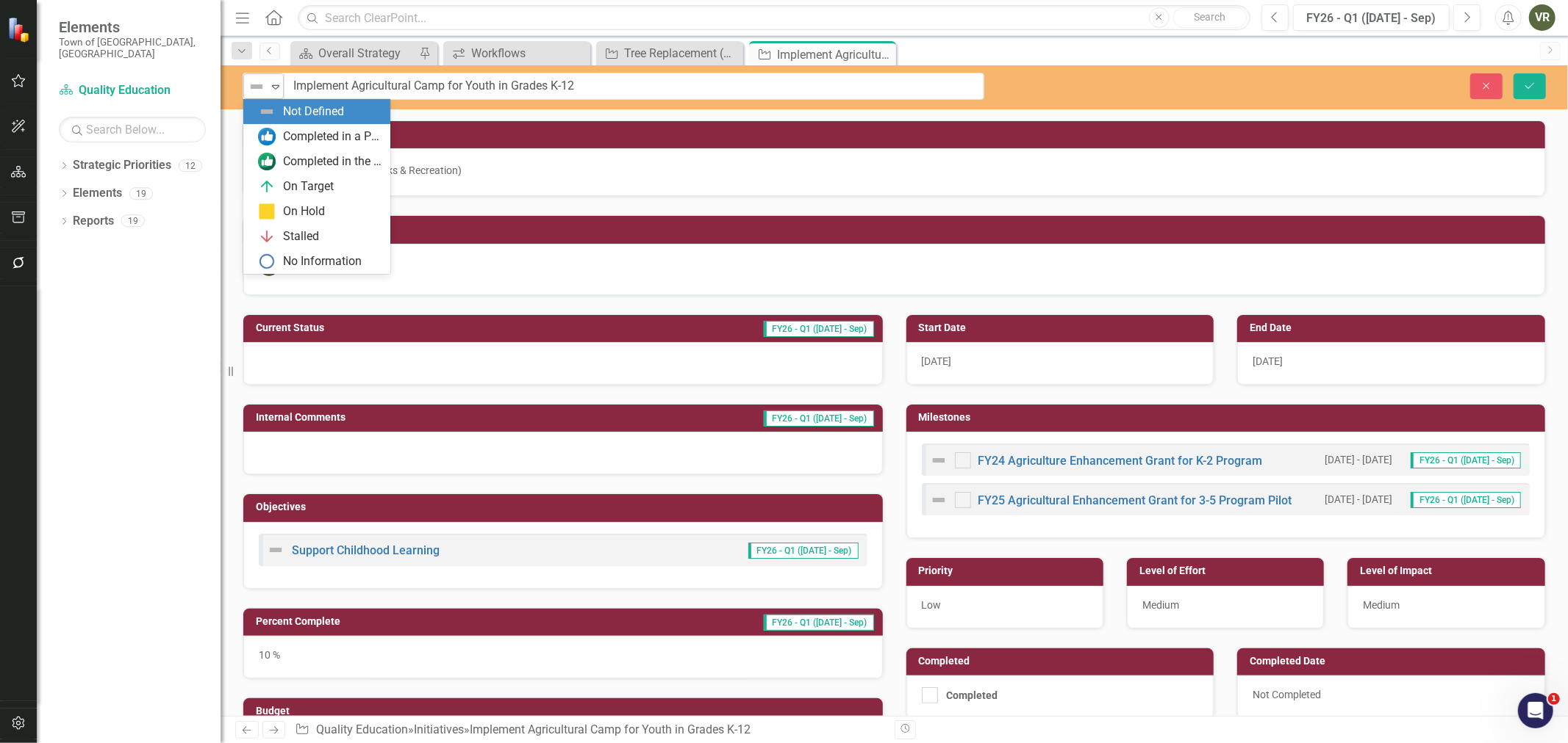
click at [258, 91] on img at bounding box center [257, 86] width 18 height 18
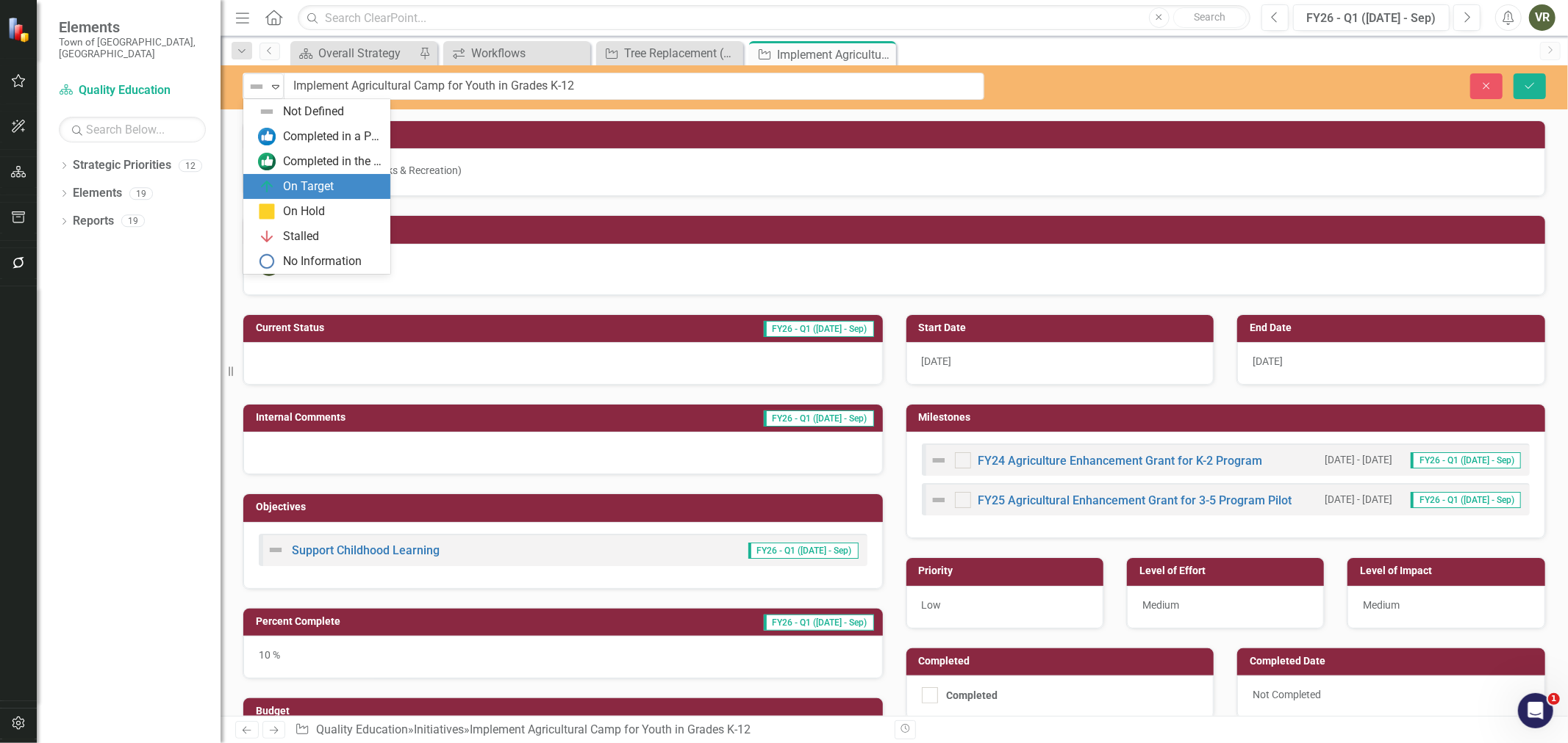
click at [298, 179] on div "On Target" at bounding box center [309, 187] width 51 height 17
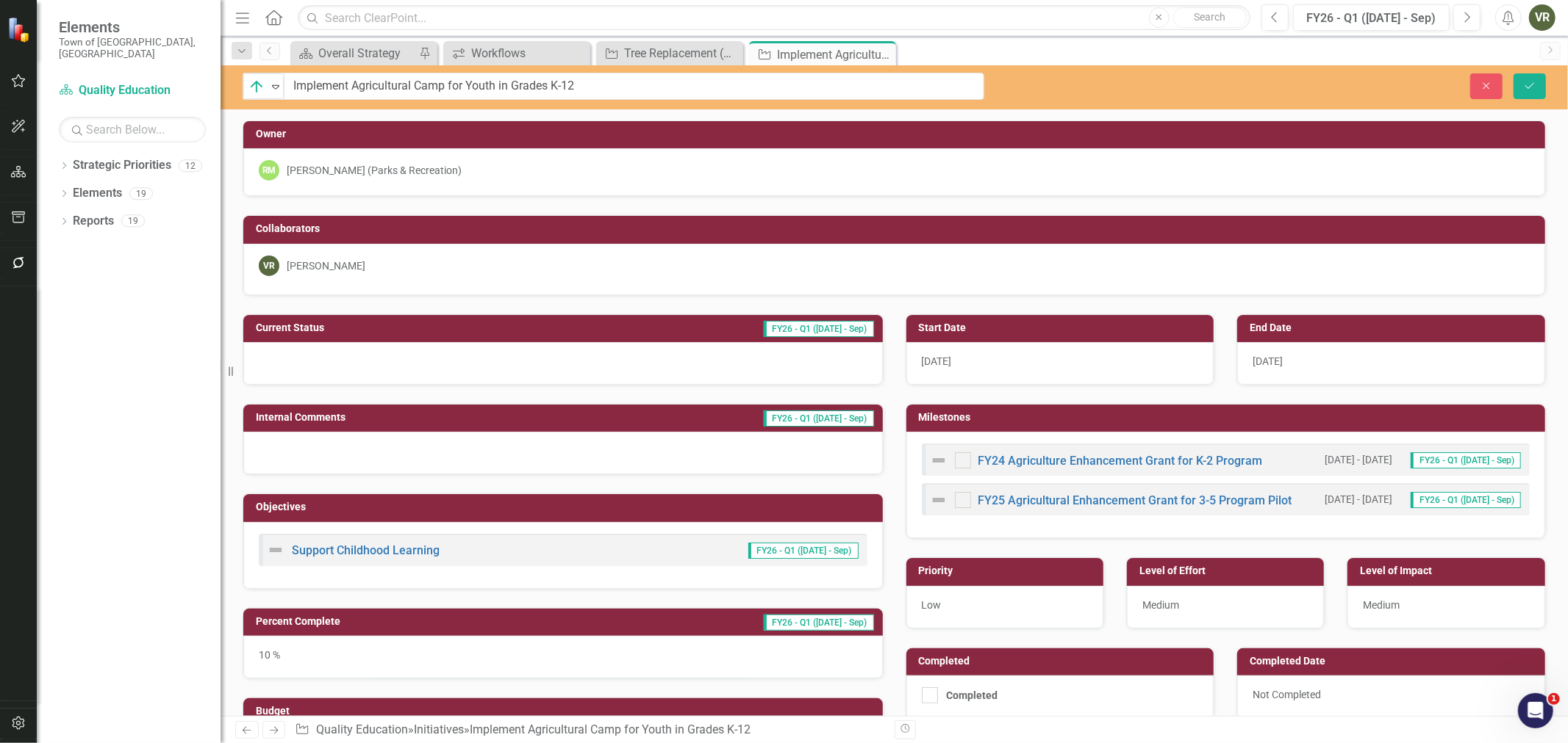
click at [355, 354] on div at bounding box center [563, 363] width 639 height 42
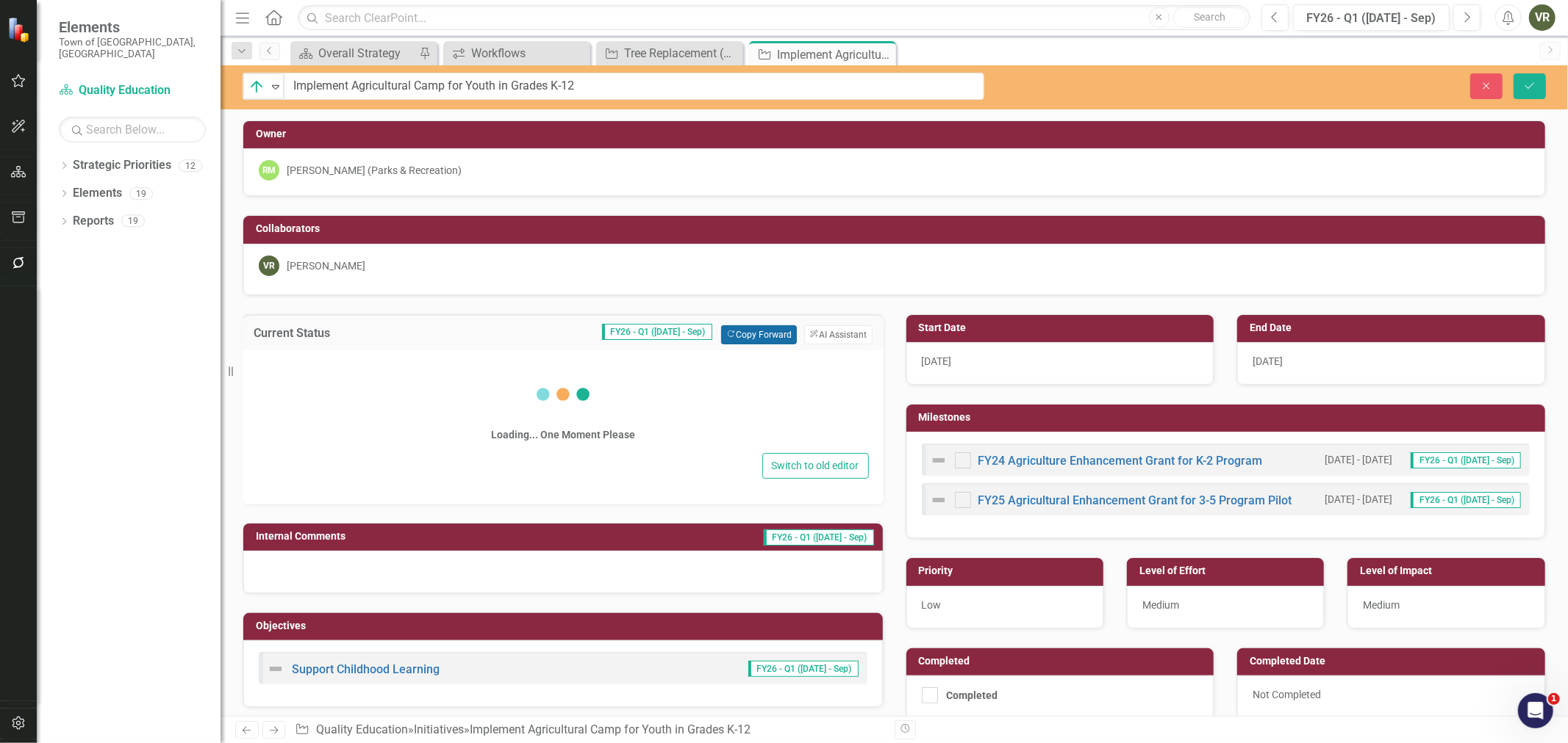
click at [754, 331] on button "Copy Forward Copy Forward" at bounding box center [759, 335] width 76 height 19
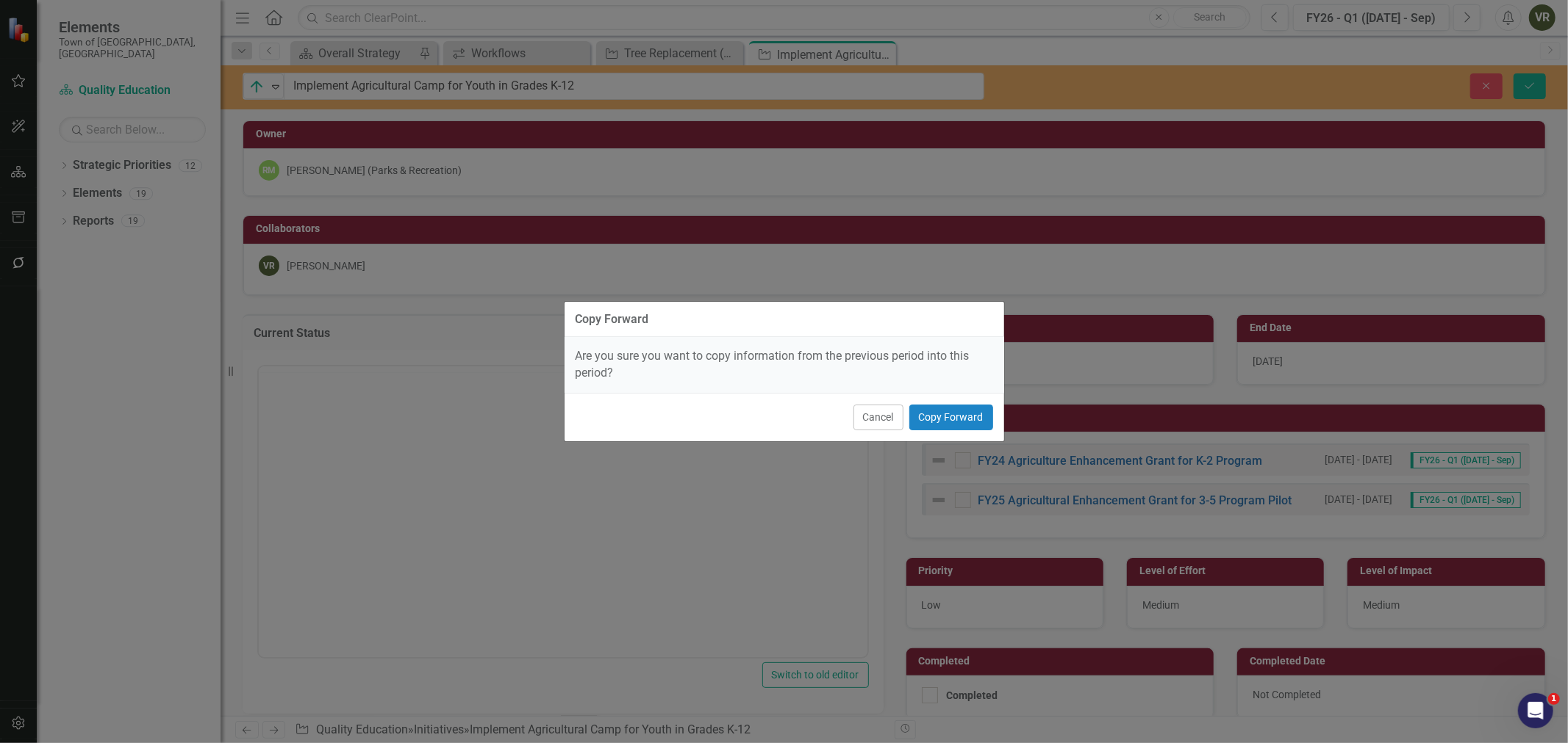
scroll to position [0, 0]
click at [941, 410] on button "Copy Forward" at bounding box center [951, 417] width 84 height 26
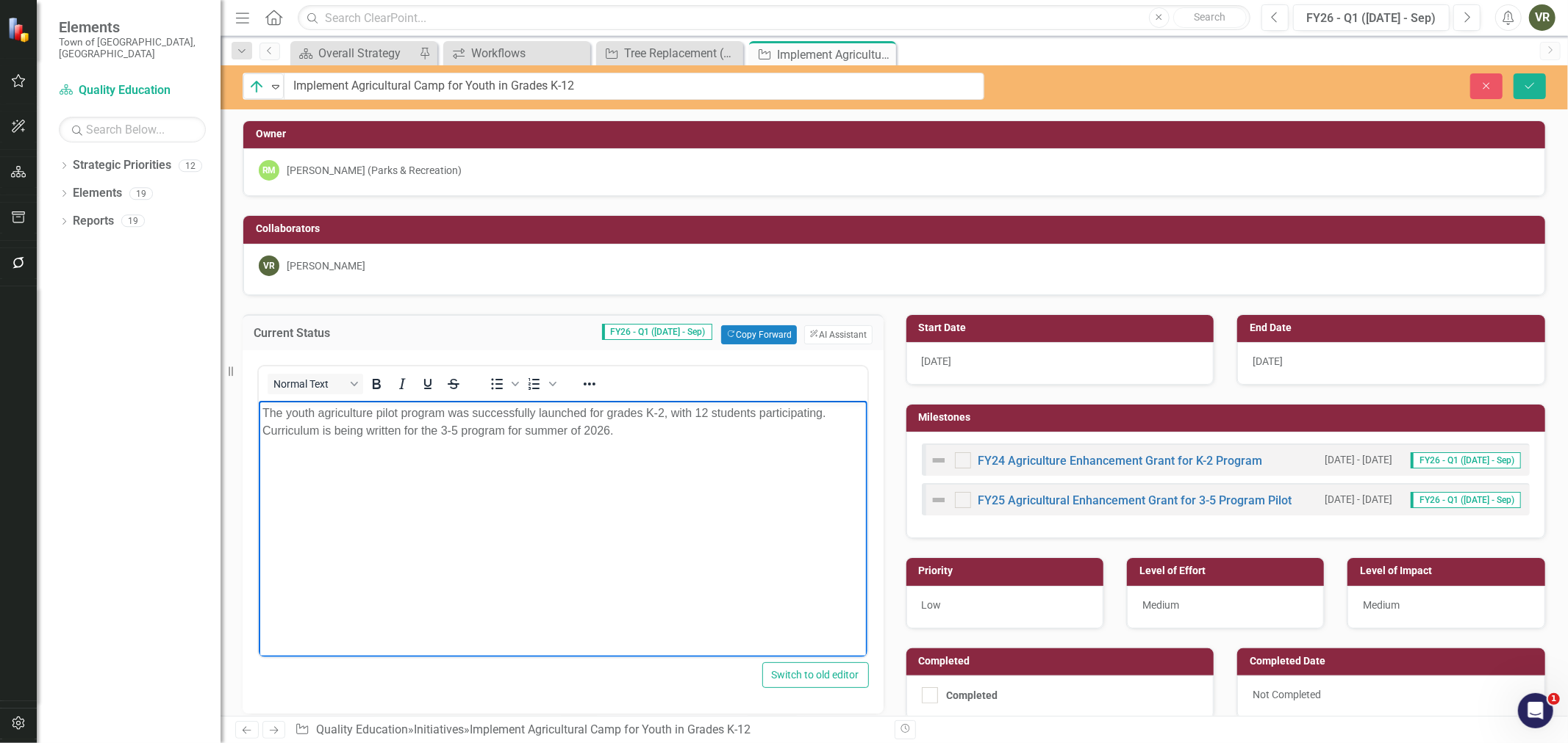
drag, startPoint x: 637, startPoint y: 436, endPoint x: 228, endPoint y: 409, distance: 409.9
click at [258, 409] on html "The youth agriculture pilot program was successfully launched for grades K-2, w…" at bounding box center [563, 510] width 609 height 220
click at [737, 432] on p "Staff is working with the Department of Agriculture to close out the grant that…" at bounding box center [563, 430] width 601 height 53
click at [688, 449] on p "Staff is working with the Department of Agriculture to close out the grant that…" at bounding box center [563, 430] width 601 height 53
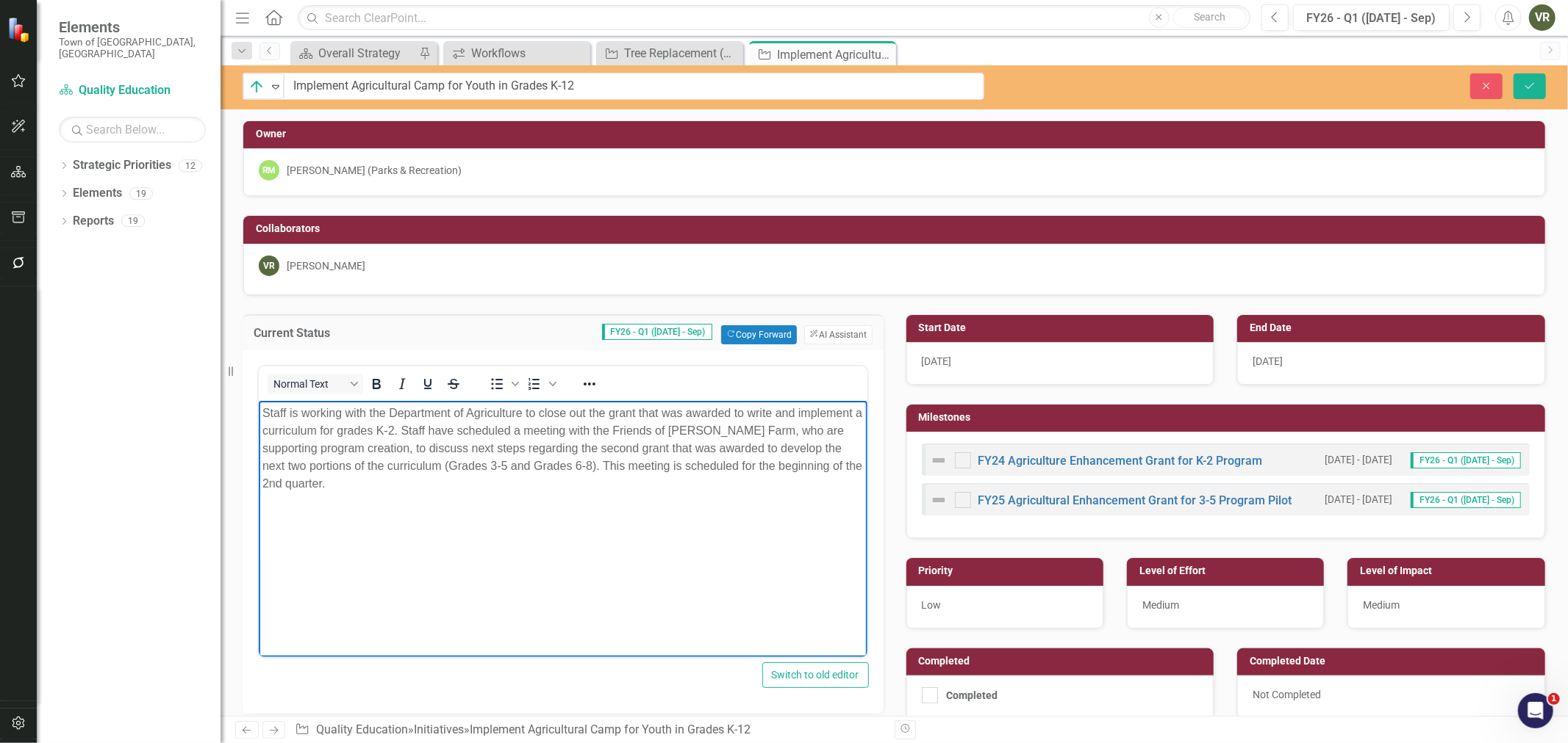
click at [931, 449] on img at bounding box center [938, 461] width 18 height 18
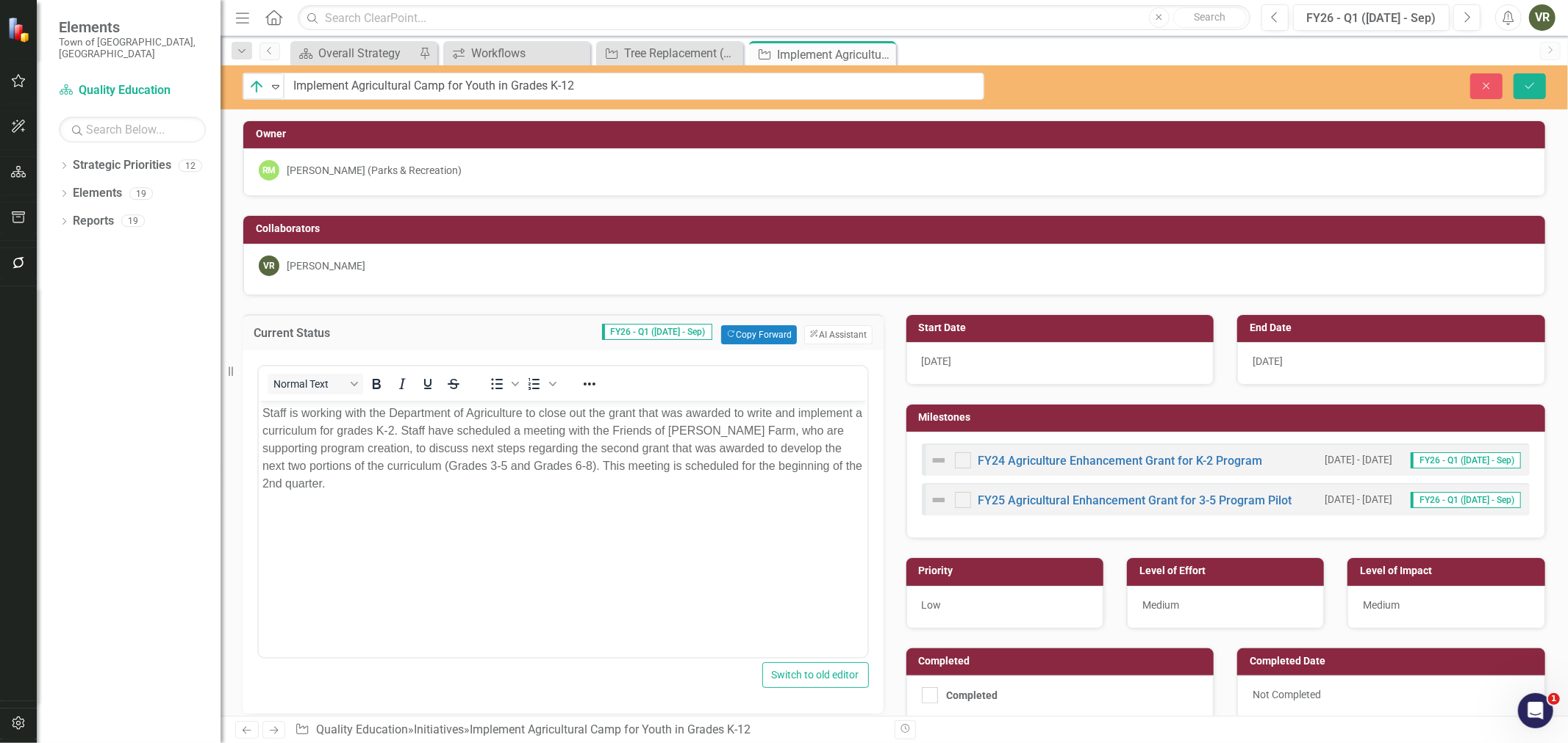
click at [931, 449] on img at bounding box center [938, 461] width 18 height 18
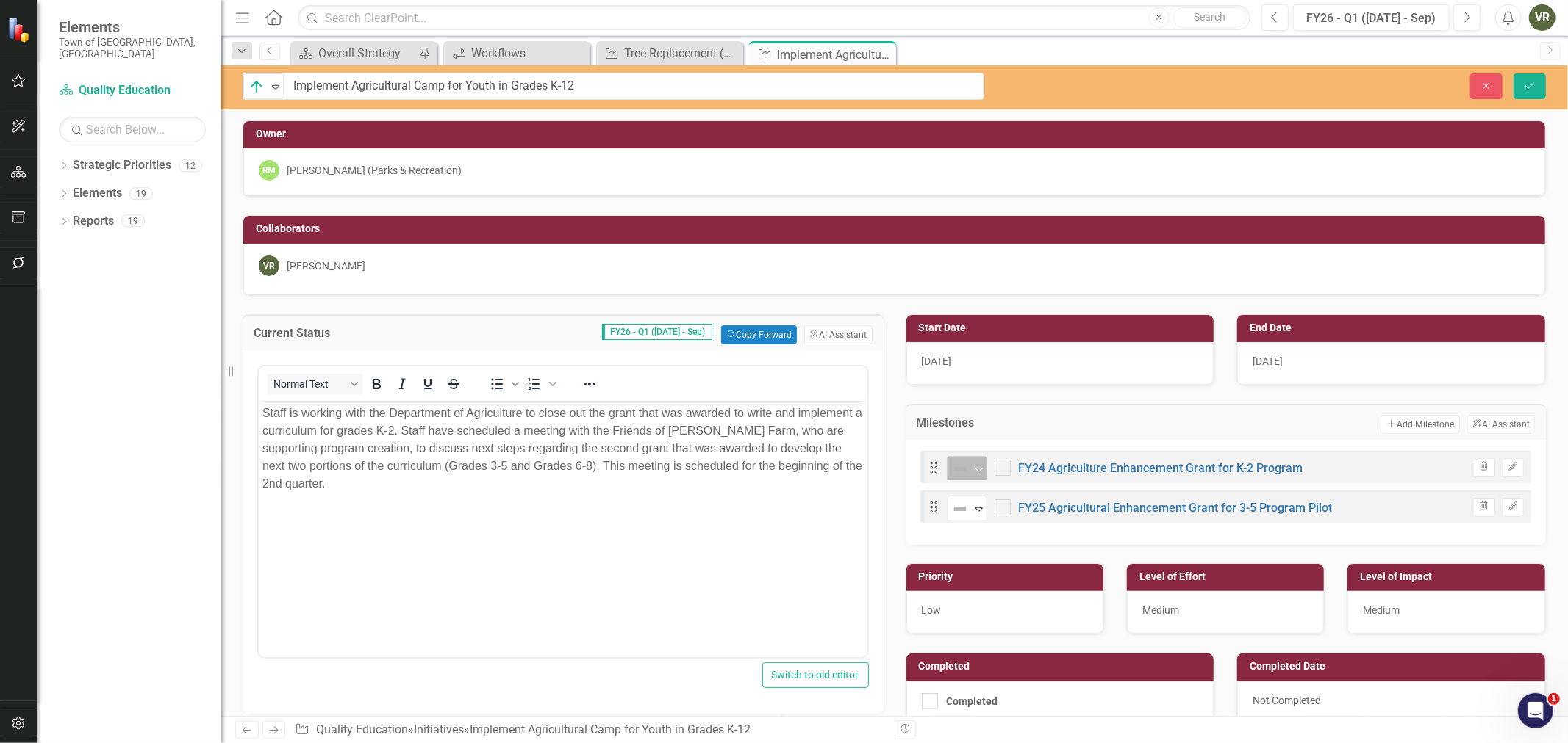
click at [972, 449] on icon "Expand" at bounding box center [979, 469] width 15 height 11
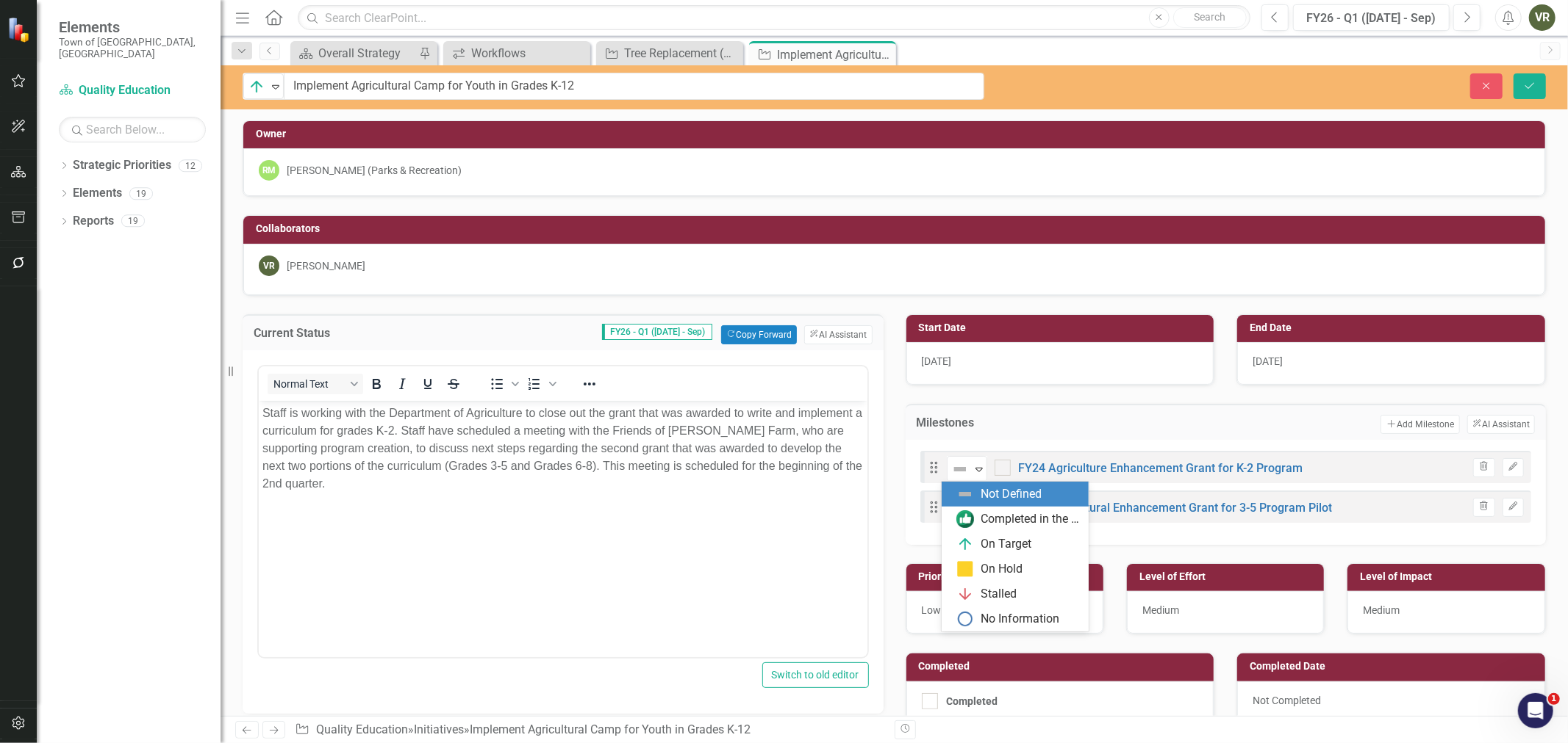
click at [1044, 430] on td "Add Add Milestone ClearPoint AI AI Assistant" at bounding box center [1310, 425] width 449 height 19
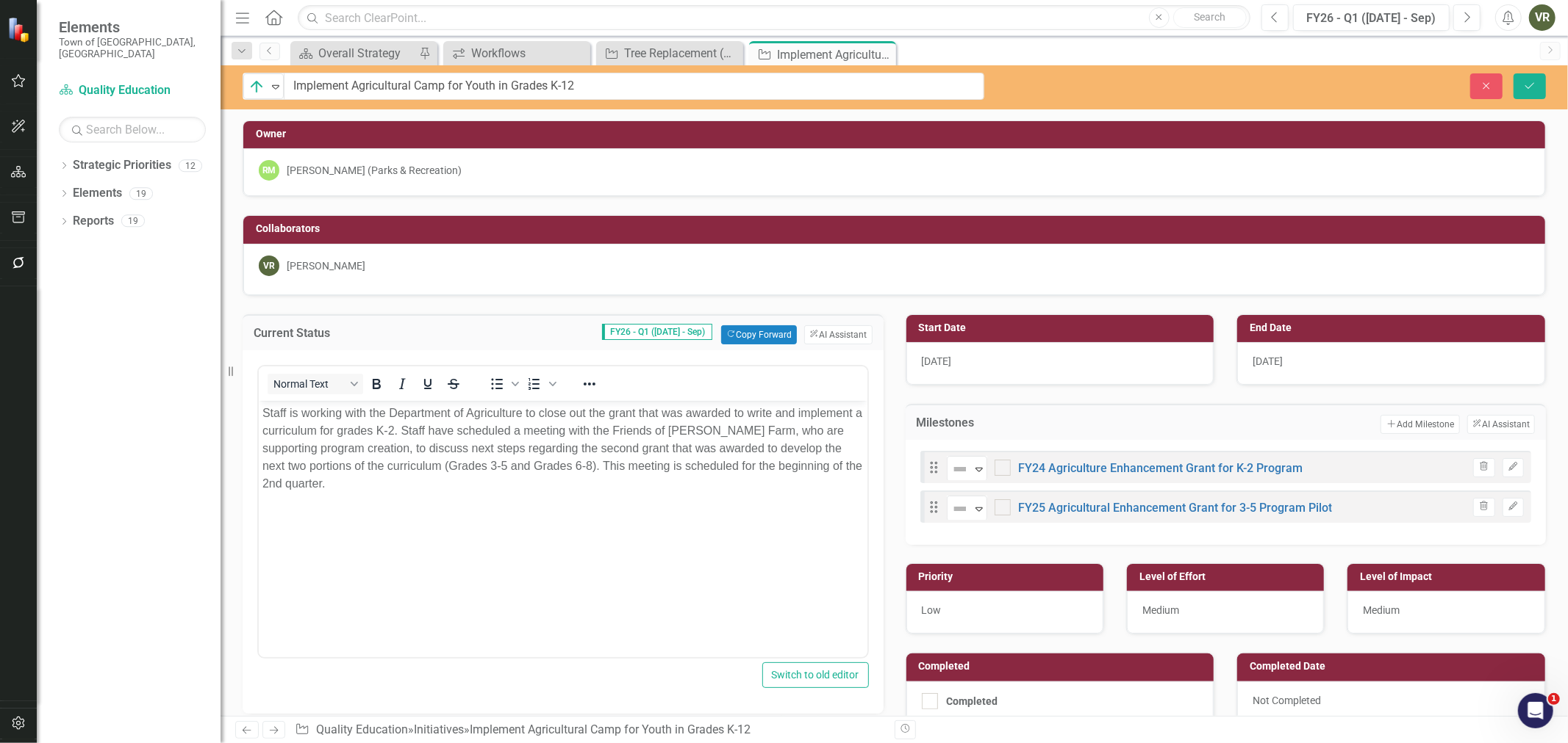
click at [930, 449] on icon at bounding box center [933, 466] width 7 height 11
click at [1044, 449] on button "Edit" at bounding box center [1513, 468] width 21 height 19
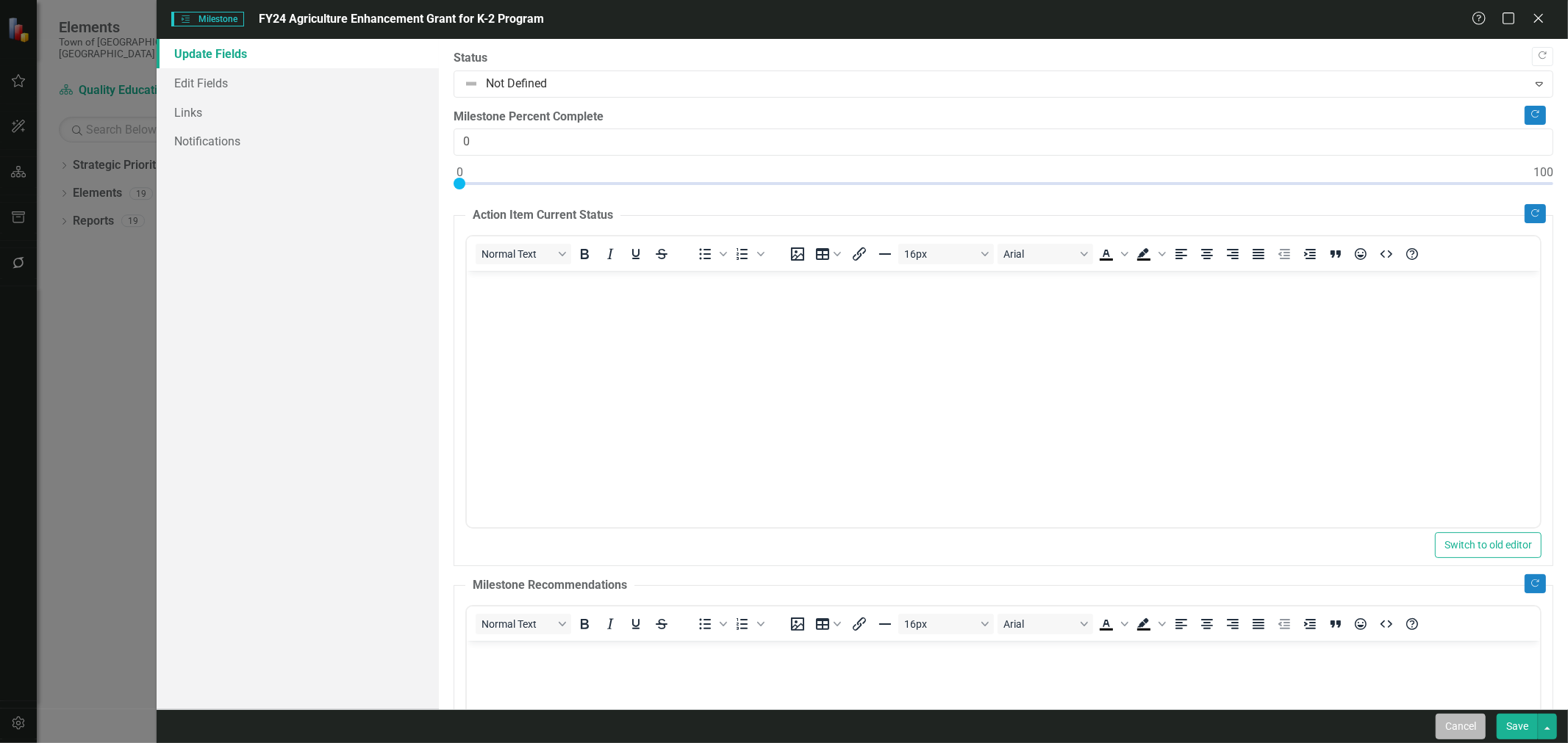
click at [1044, 449] on button "Cancel" at bounding box center [1460, 726] width 50 height 26
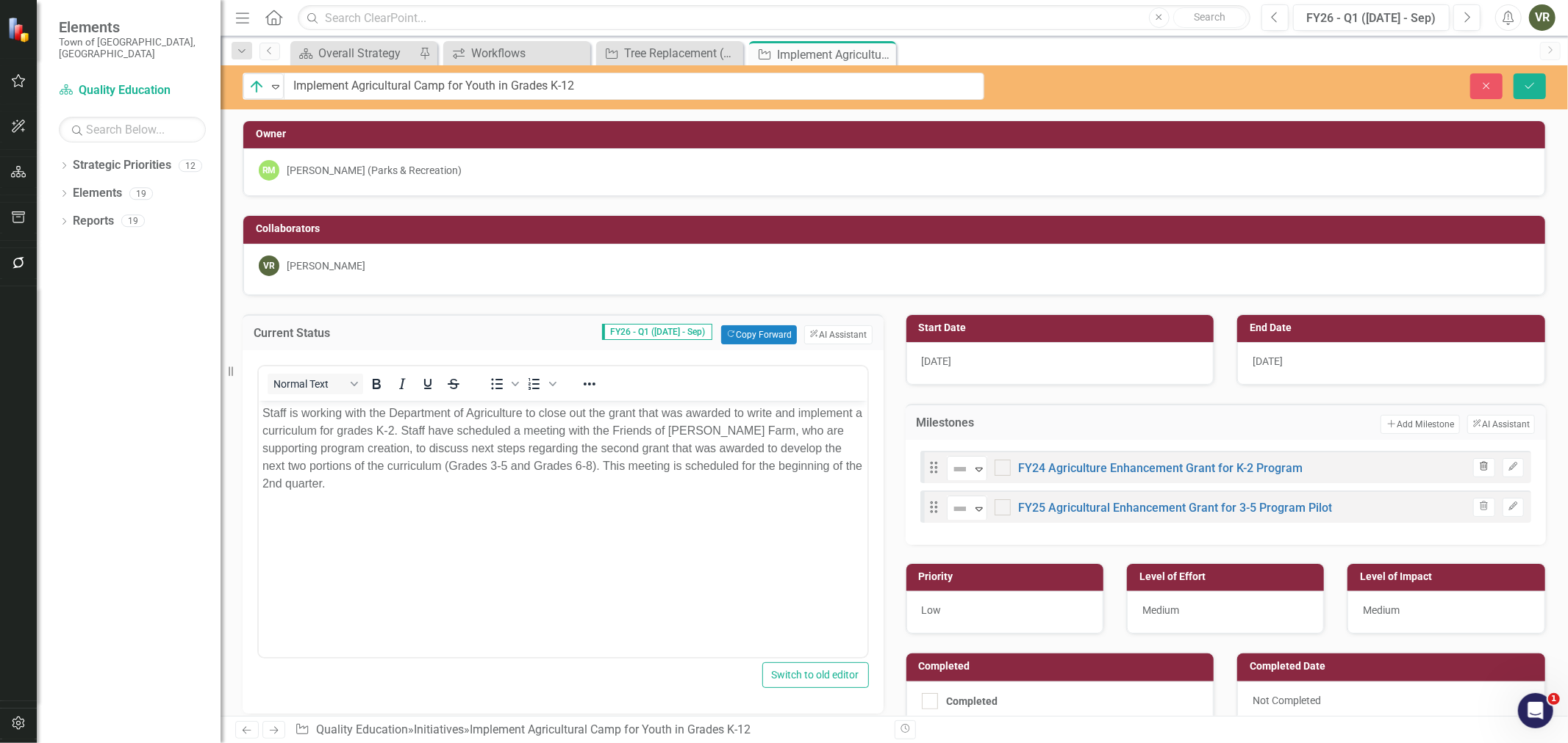
click at [1044, 449] on icon "Trash" at bounding box center [1483, 467] width 11 height 9
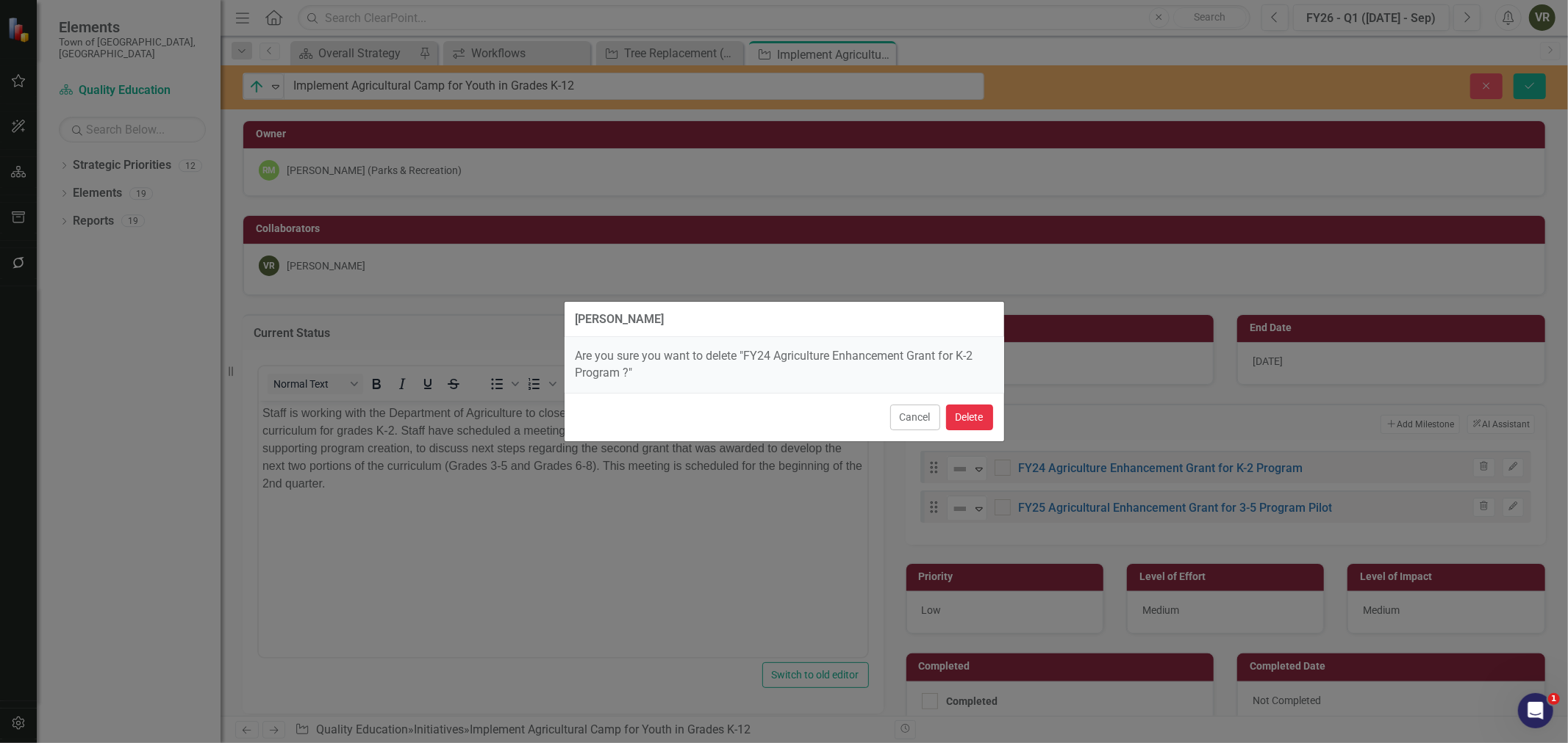
drag, startPoint x: 979, startPoint y: 412, endPoint x: 1004, endPoint y: 412, distance: 25.0
click at [978, 412] on button "Delete" at bounding box center [969, 417] width 47 height 26
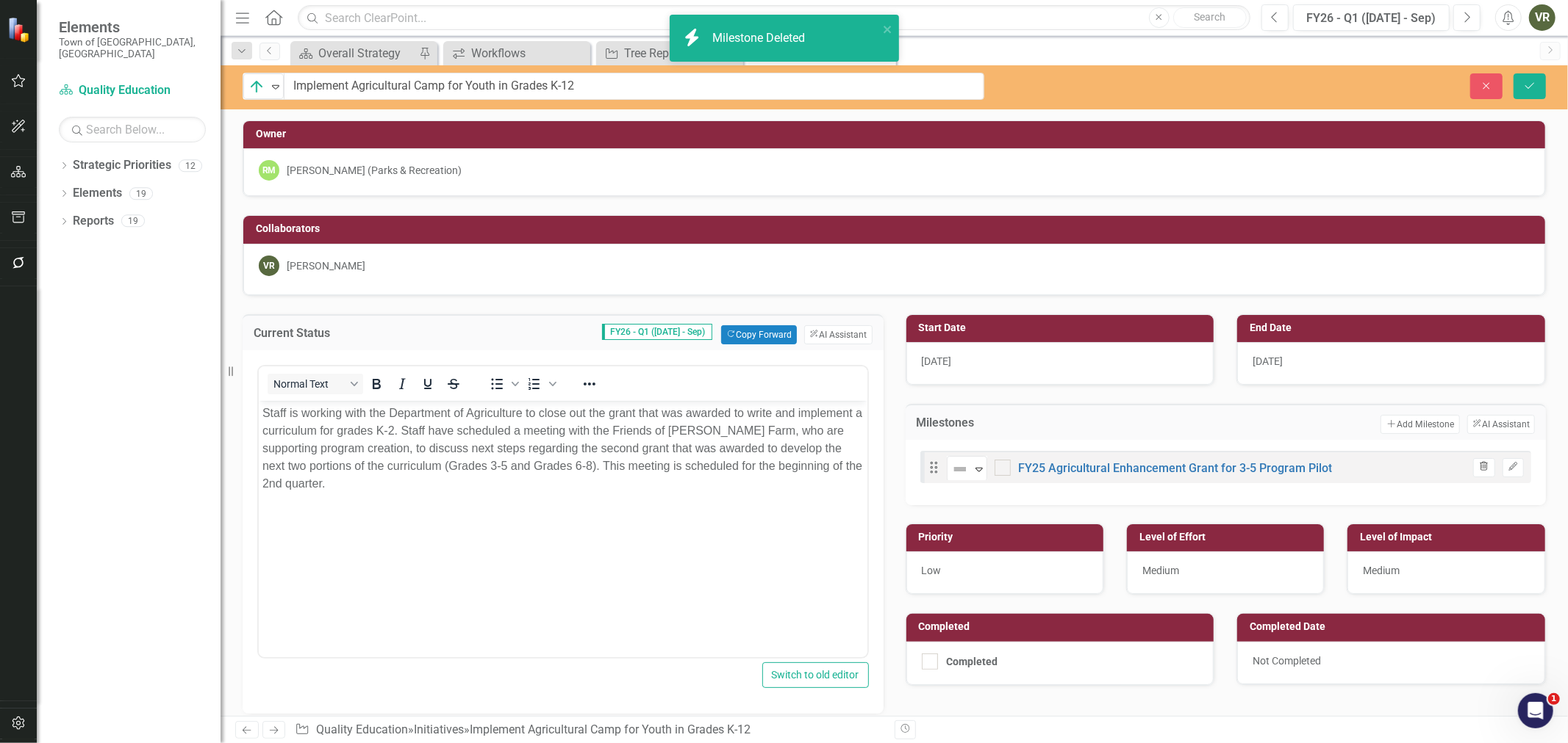
click at [1044, 449] on icon "Trash" at bounding box center [1483, 467] width 11 height 9
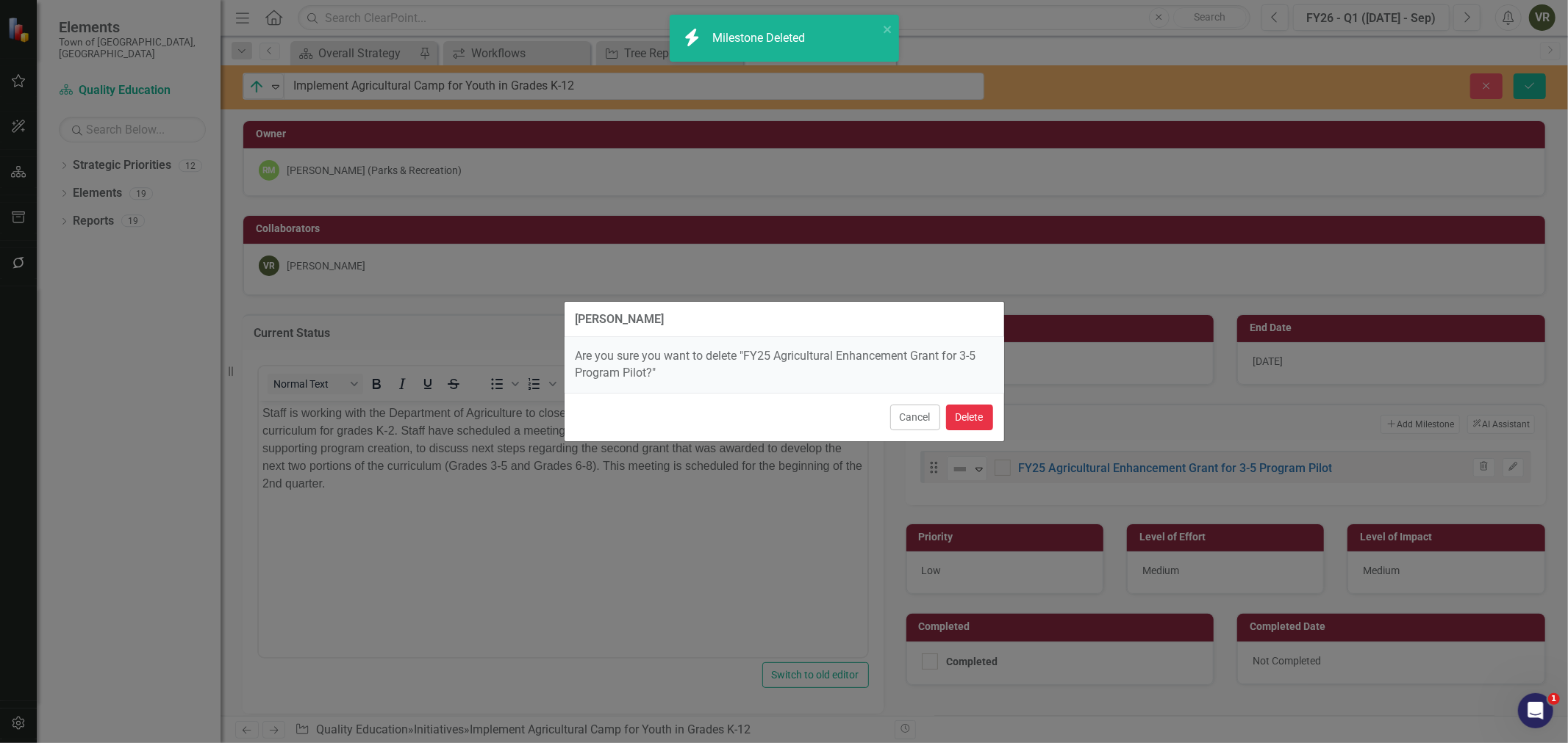
click at [967, 405] on button "Delete" at bounding box center [969, 417] width 47 height 26
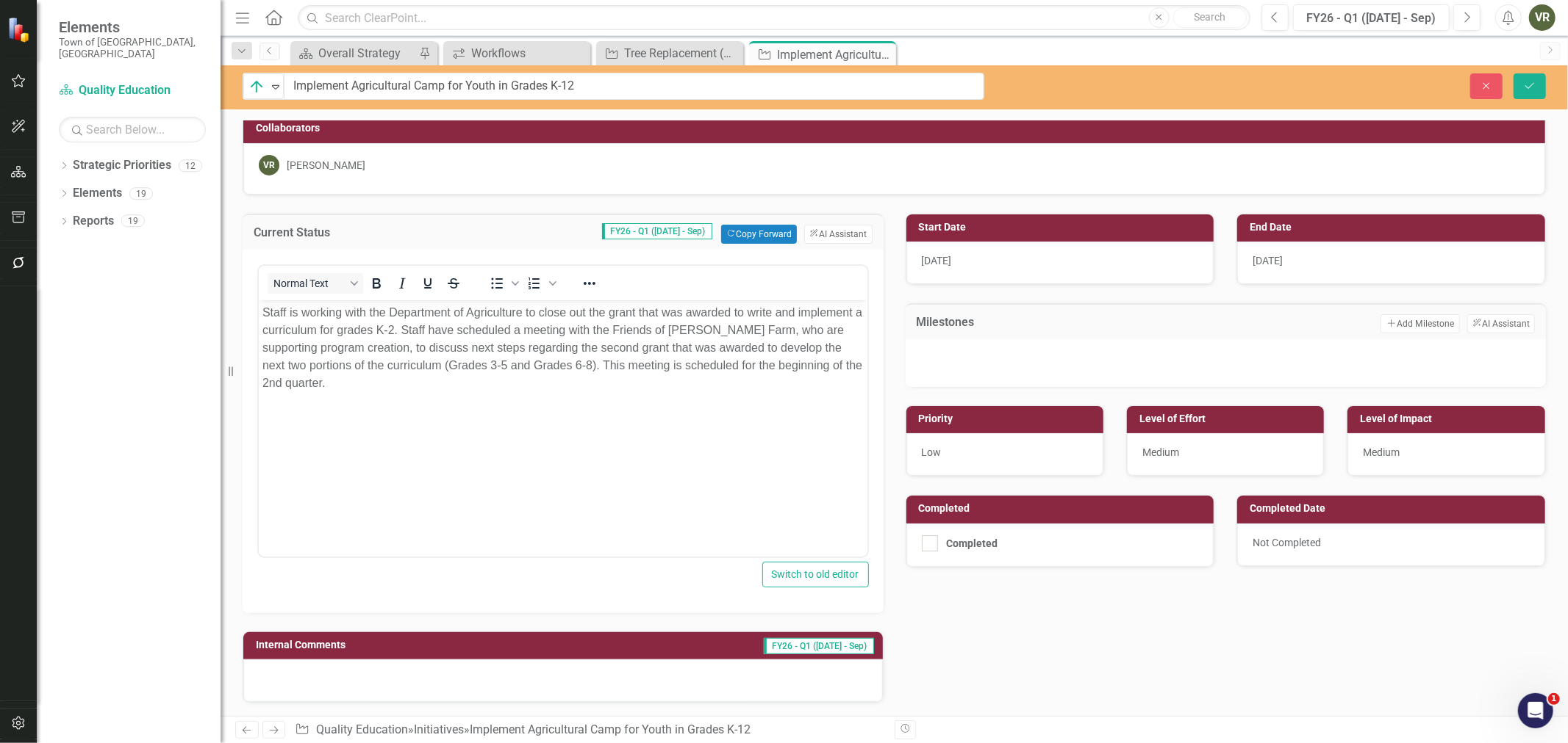
scroll to position [82, 0]
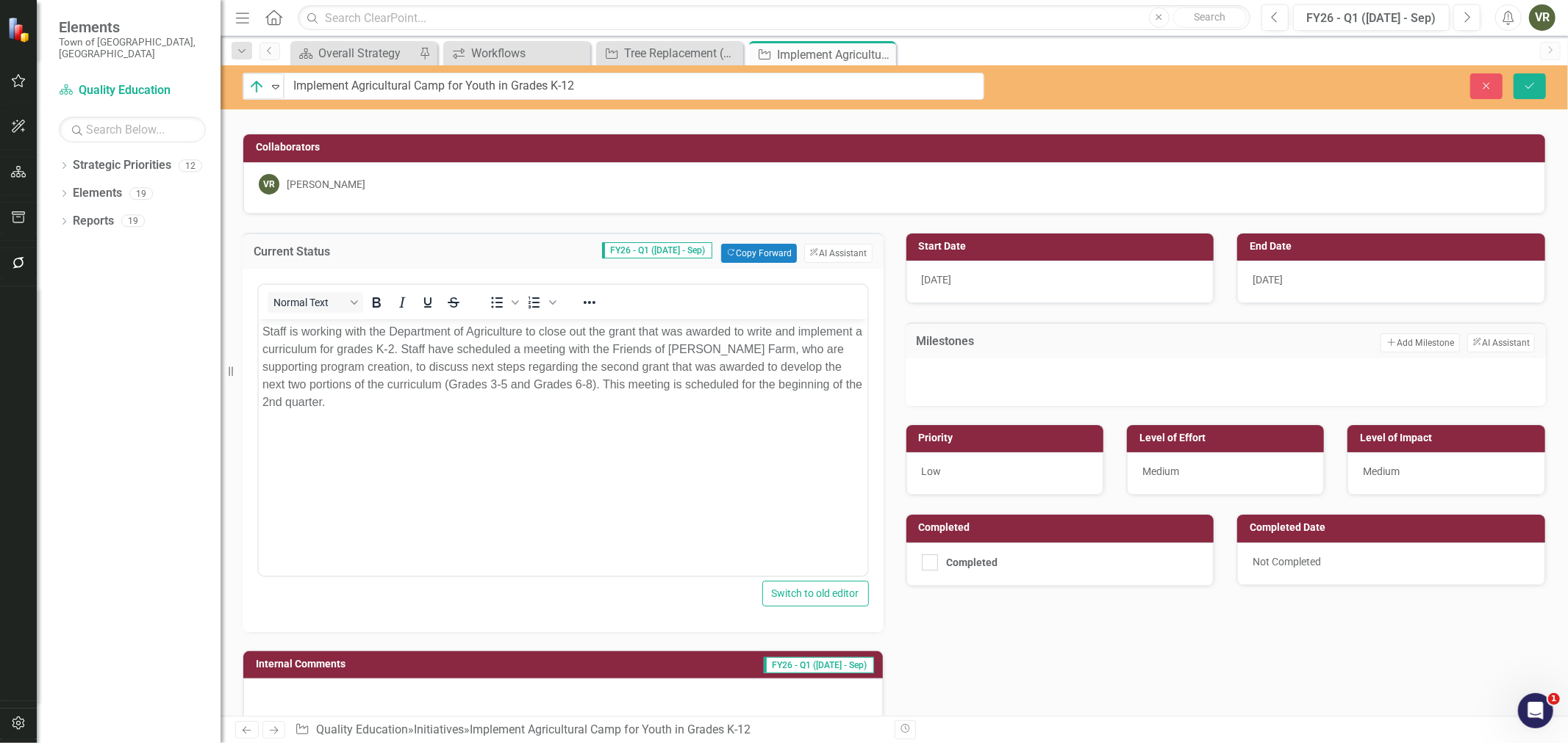
click at [1044, 294] on div "[DATE]" at bounding box center [1391, 282] width 308 height 42
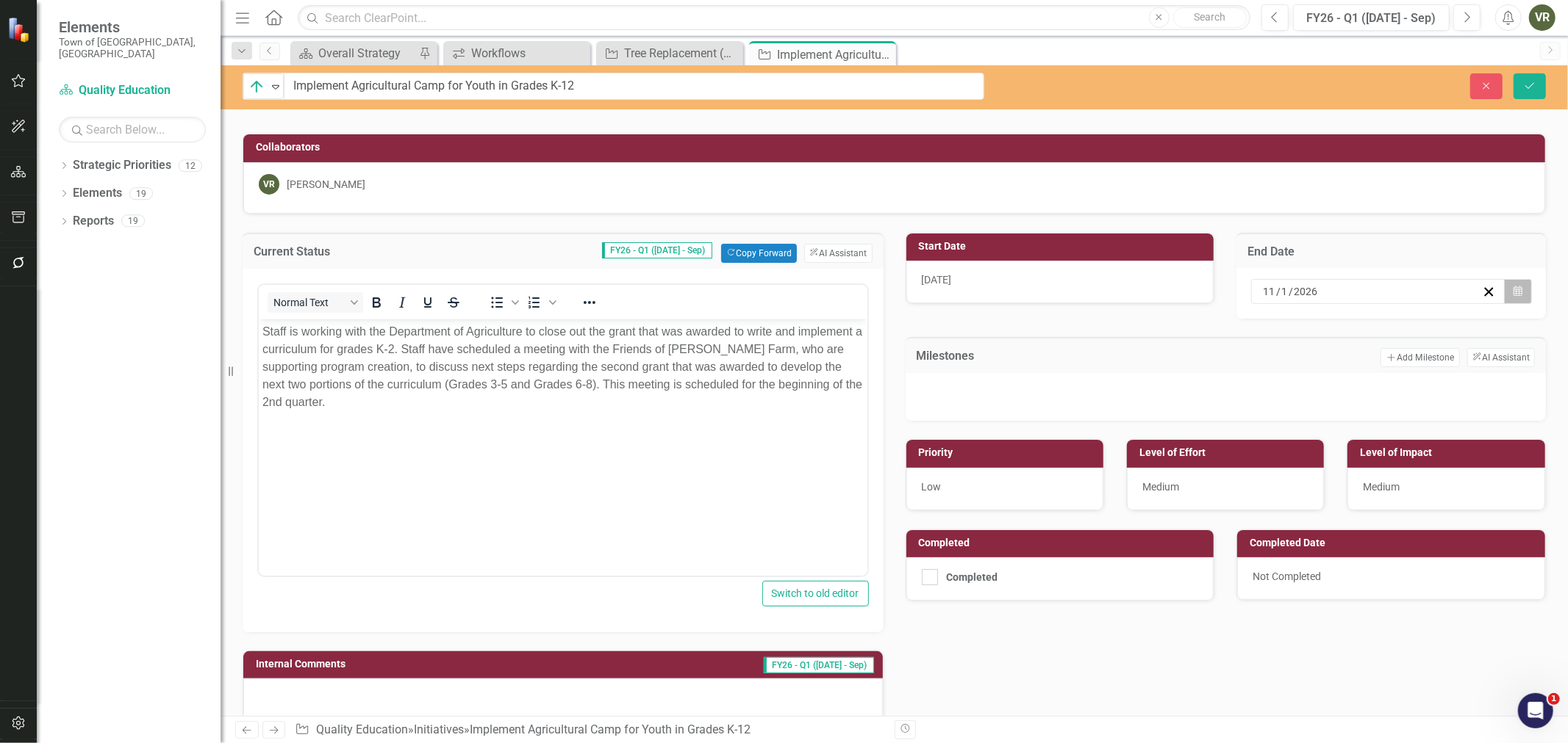
click at [1044, 298] on button "Calendar" at bounding box center [1518, 292] width 28 height 25
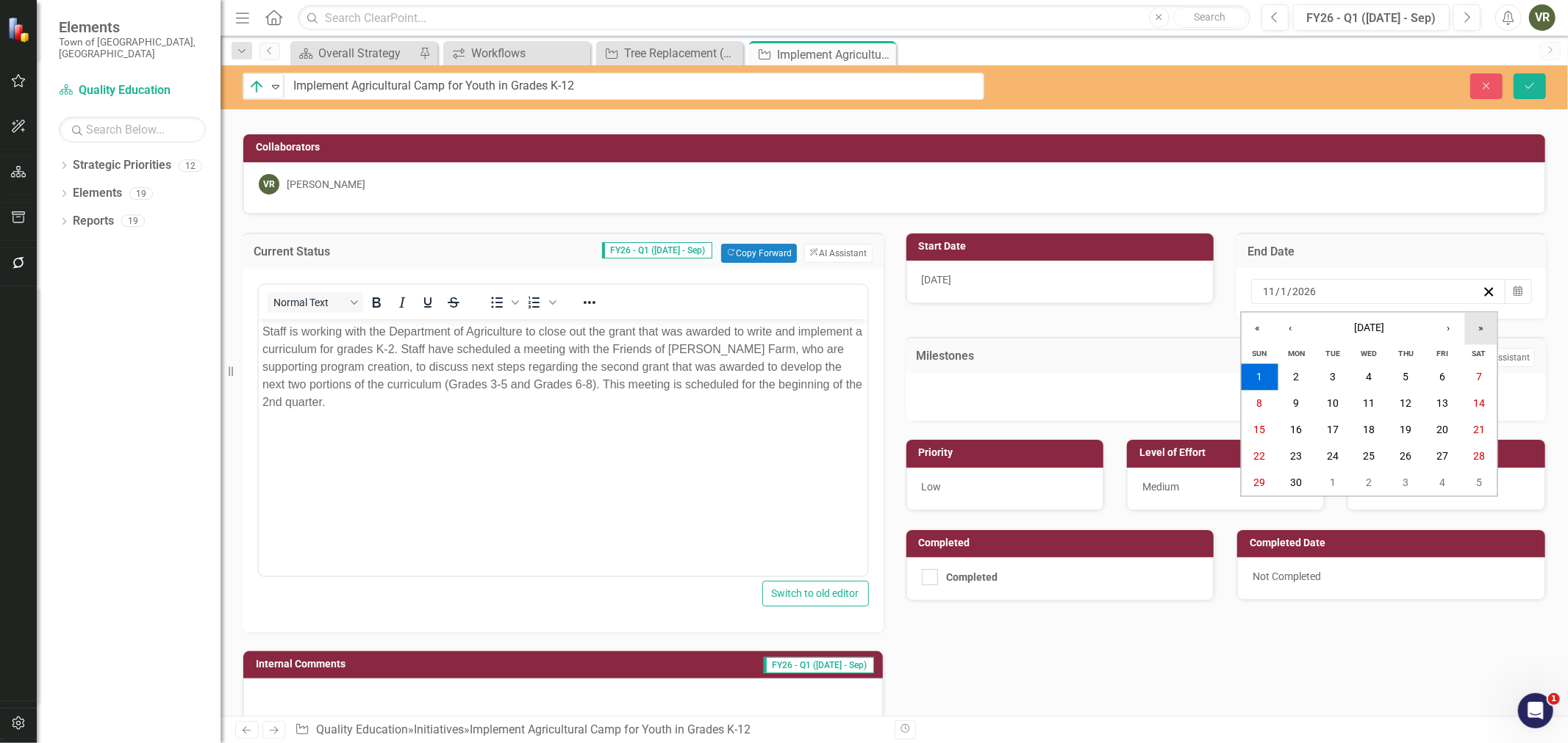
click at [1044, 321] on button "»" at bounding box center [1481, 328] width 33 height 33
click at [1044, 322] on button "»" at bounding box center [1481, 328] width 33 height 33
click at [1044, 333] on button "›" at bounding box center [1448, 328] width 33 height 33
click at [1044, 449] on abbr "31" at bounding box center [1259, 509] width 11 height 11
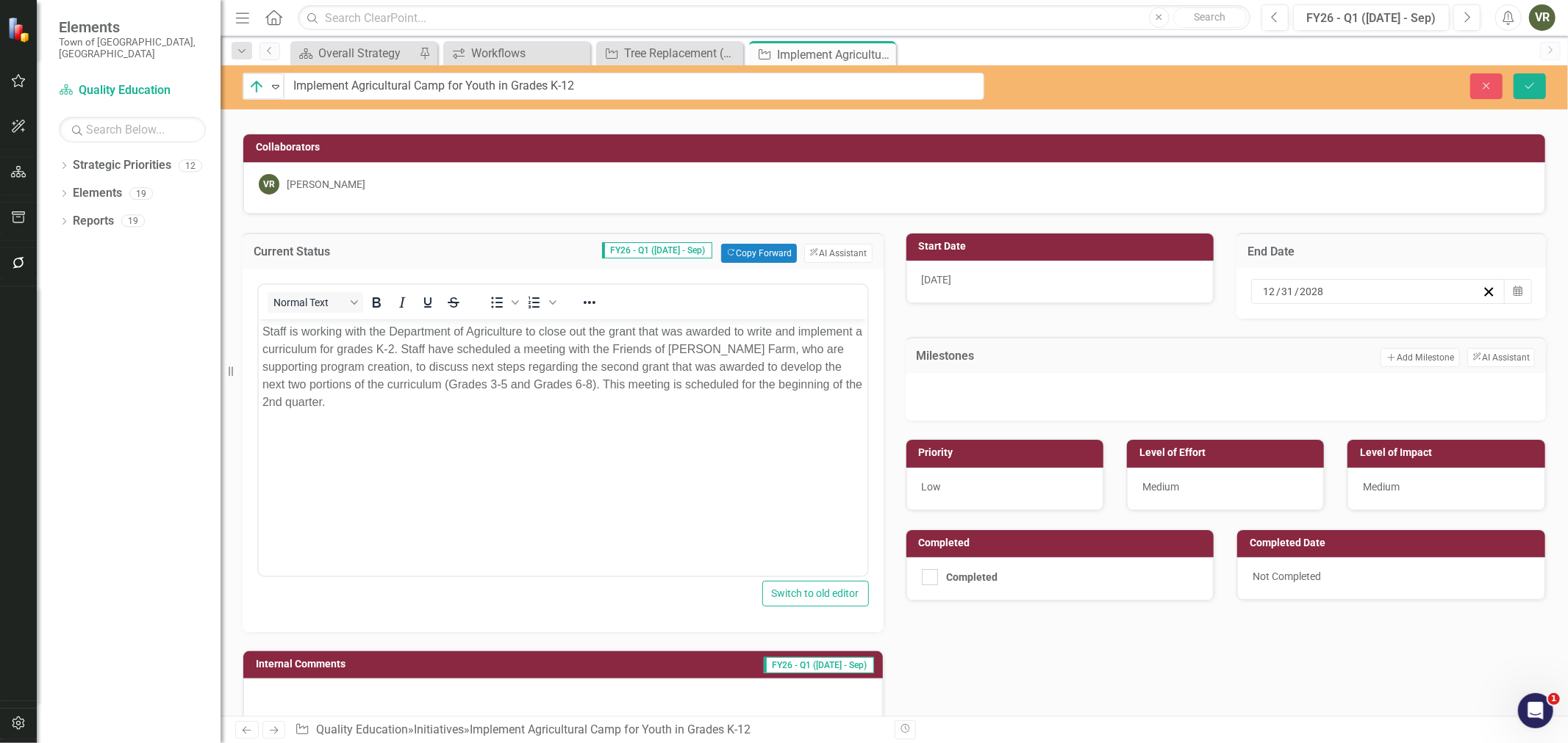
click at [1044, 280] on div "[DATE]" at bounding box center [1060, 282] width 308 height 42
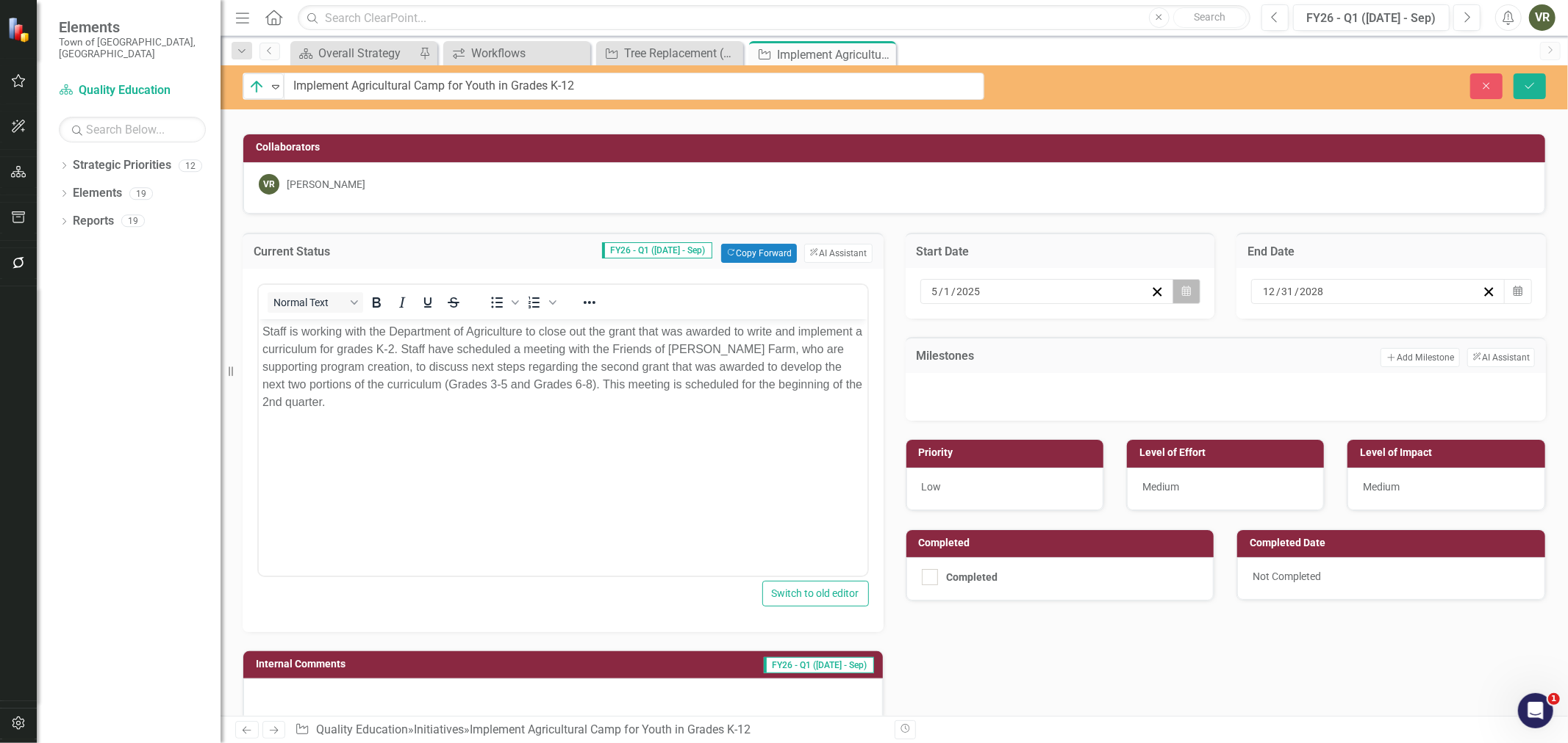
click at [1044, 282] on button "Calendar" at bounding box center [1186, 292] width 28 height 25
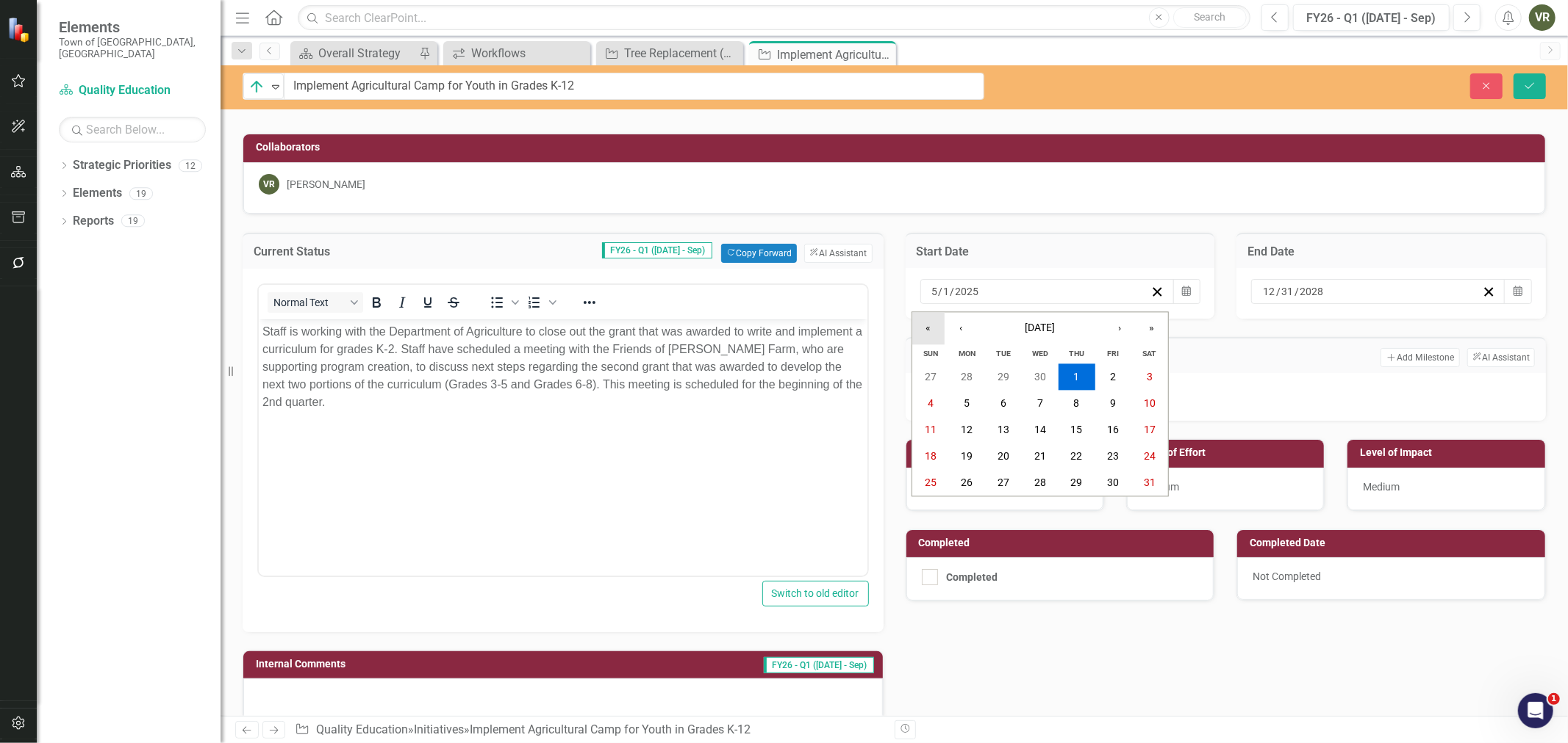
click at [933, 327] on button "«" at bounding box center [928, 328] width 33 height 33
click at [954, 323] on button "‹" at bounding box center [960, 328] width 33 height 33
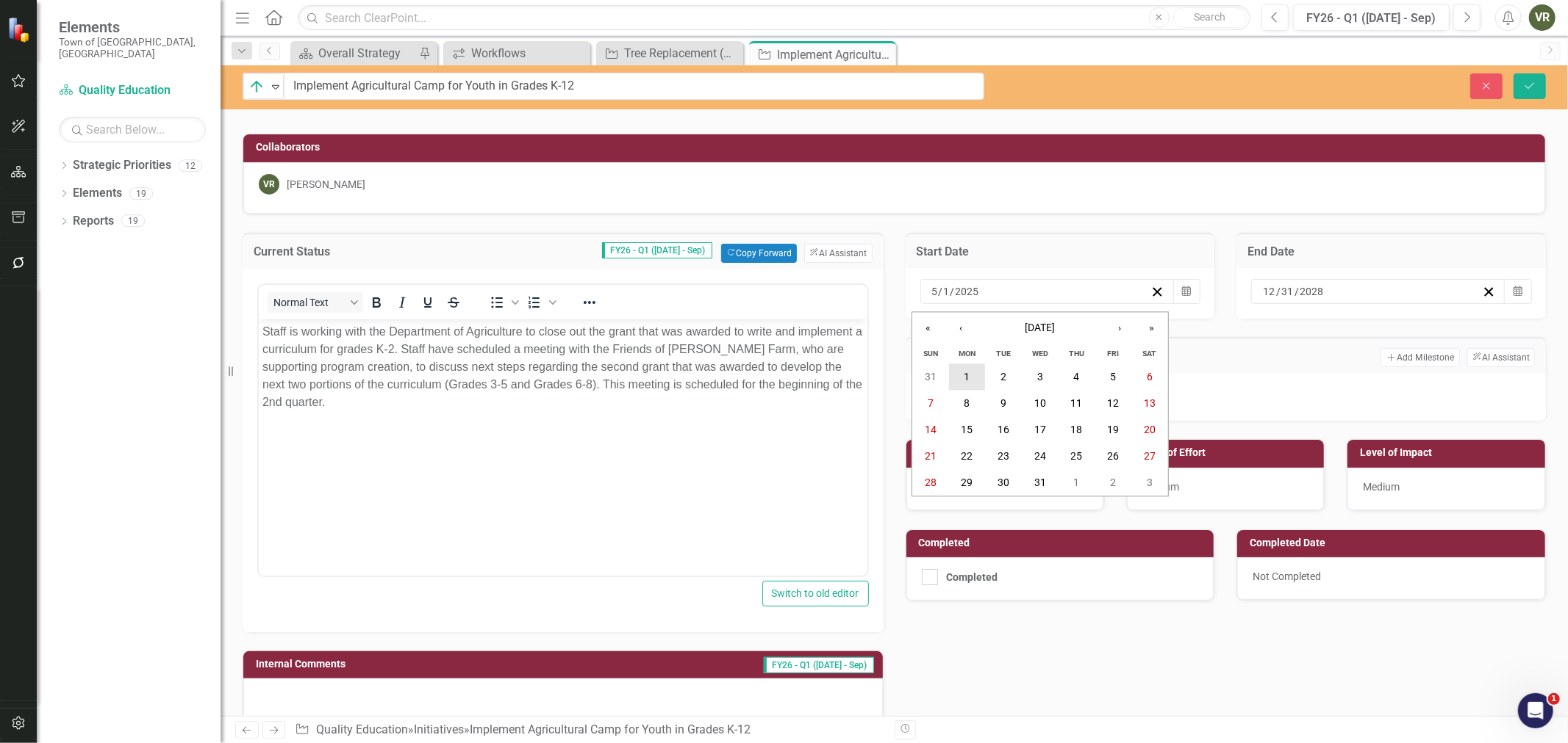
click at [975, 377] on button "1" at bounding box center [967, 377] width 37 height 26
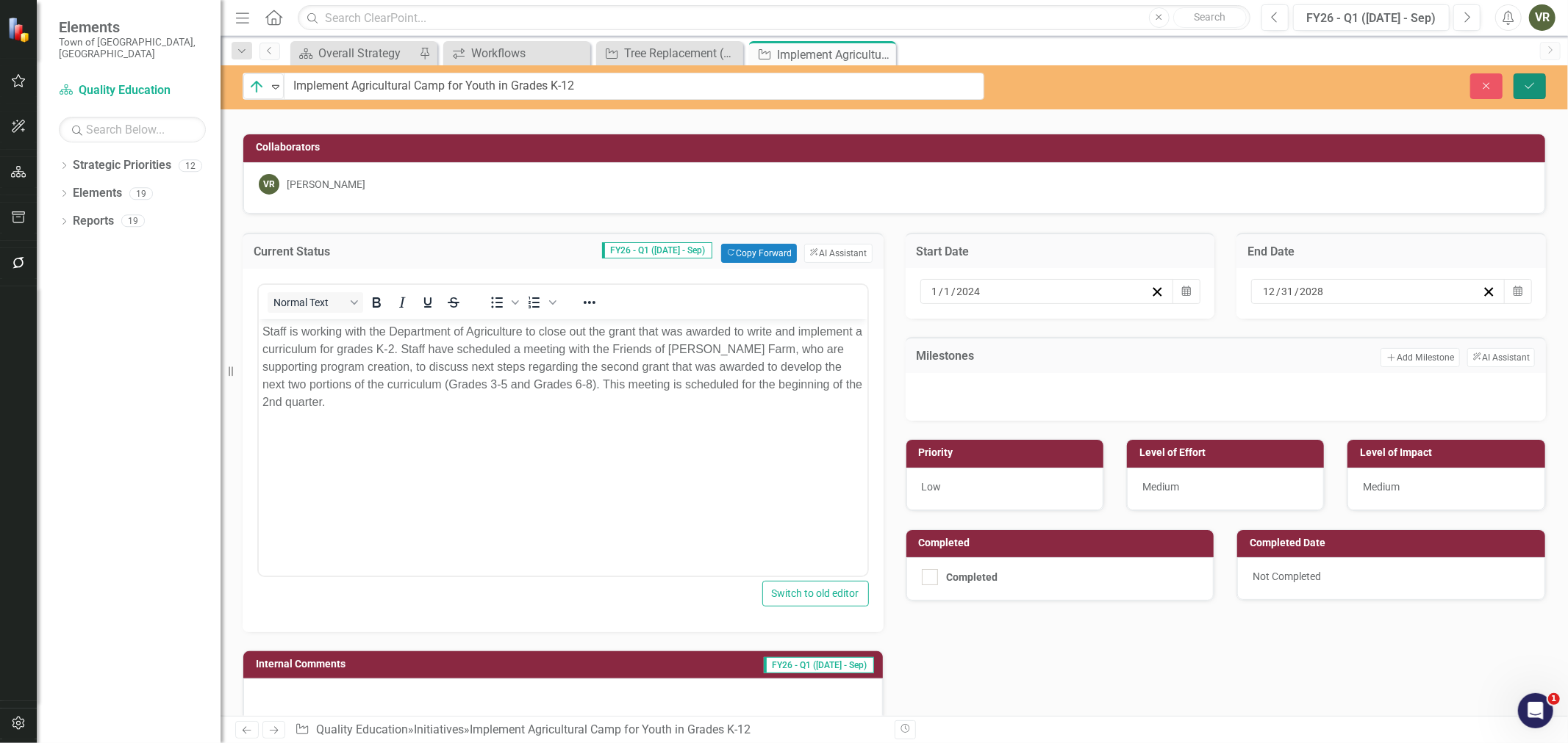
click at [1044, 85] on icon "Save" at bounding box center [1529, 86] width 13 height 11
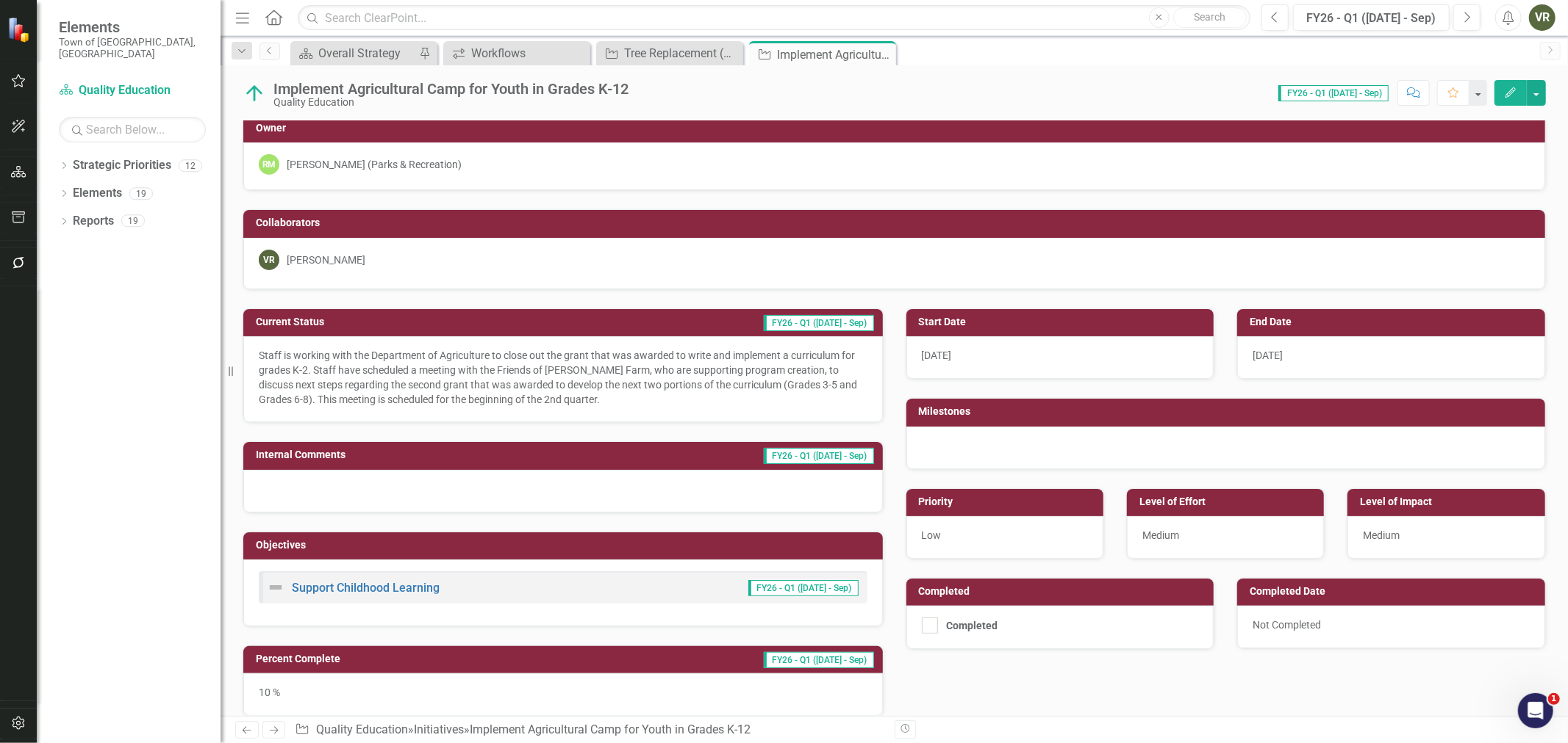
scroll to position [0, 0]
